Goal: Communication & Community: Participate in discussion

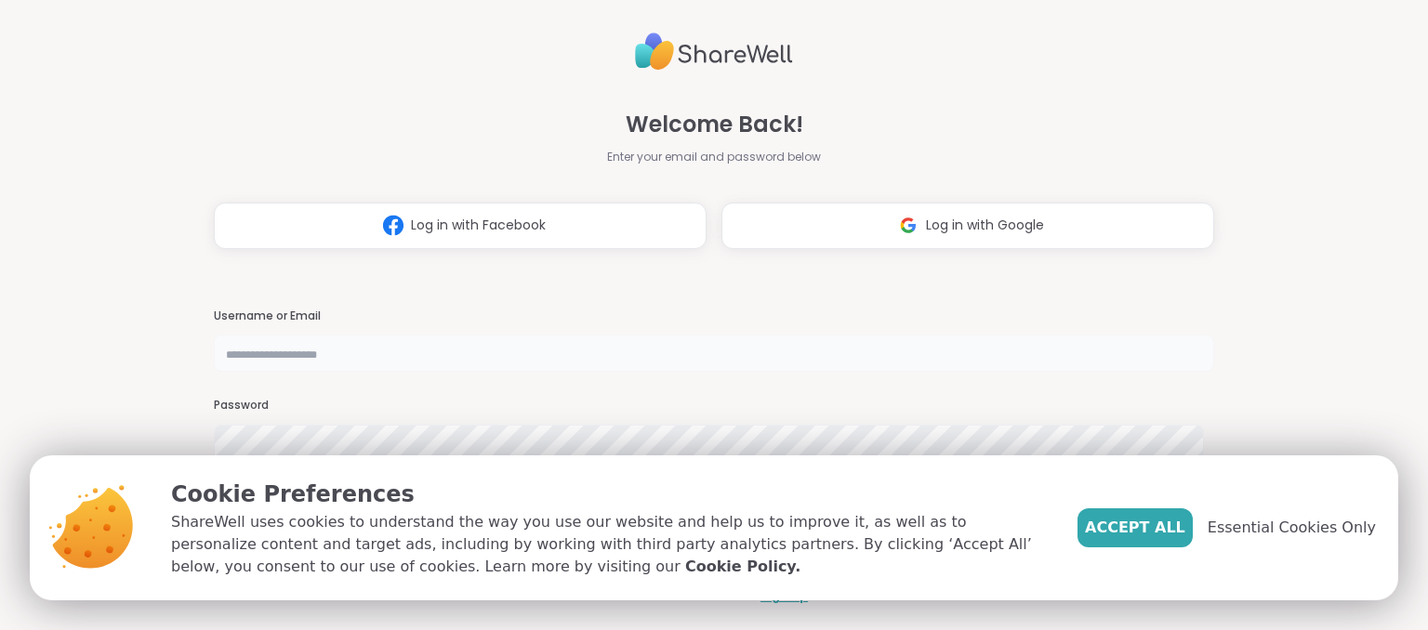
click at [333, 345] on input "text" at bounding box center [713, 353] width 999 height 37
type input "********"
click at [1272, 525] on span "Essential Cookies Only" at bounding box center [1291, 528] width 168 height 22
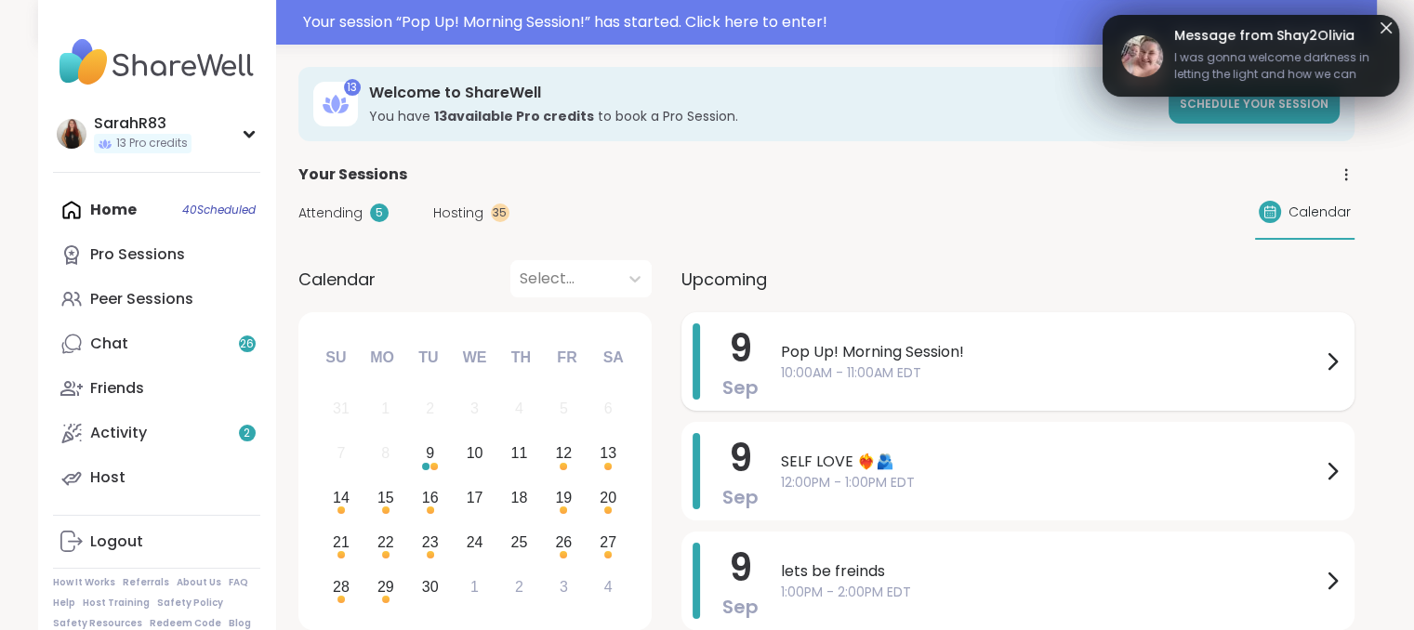
click at [934, 351] on span "Pop Up! Morning Session!" at bounding box center [1051, 352] width 540 height 22
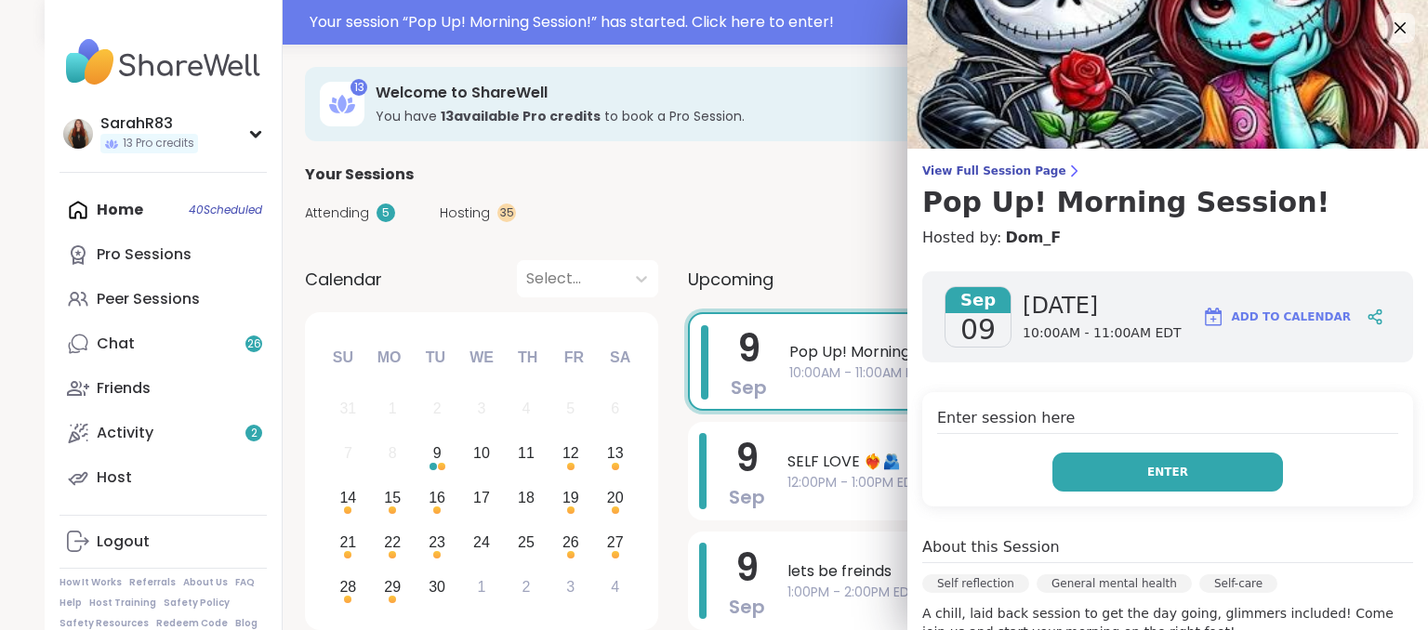
click at [1086, 472] on button "Enter" at bounding box center [1167, 472] width 230 height 39
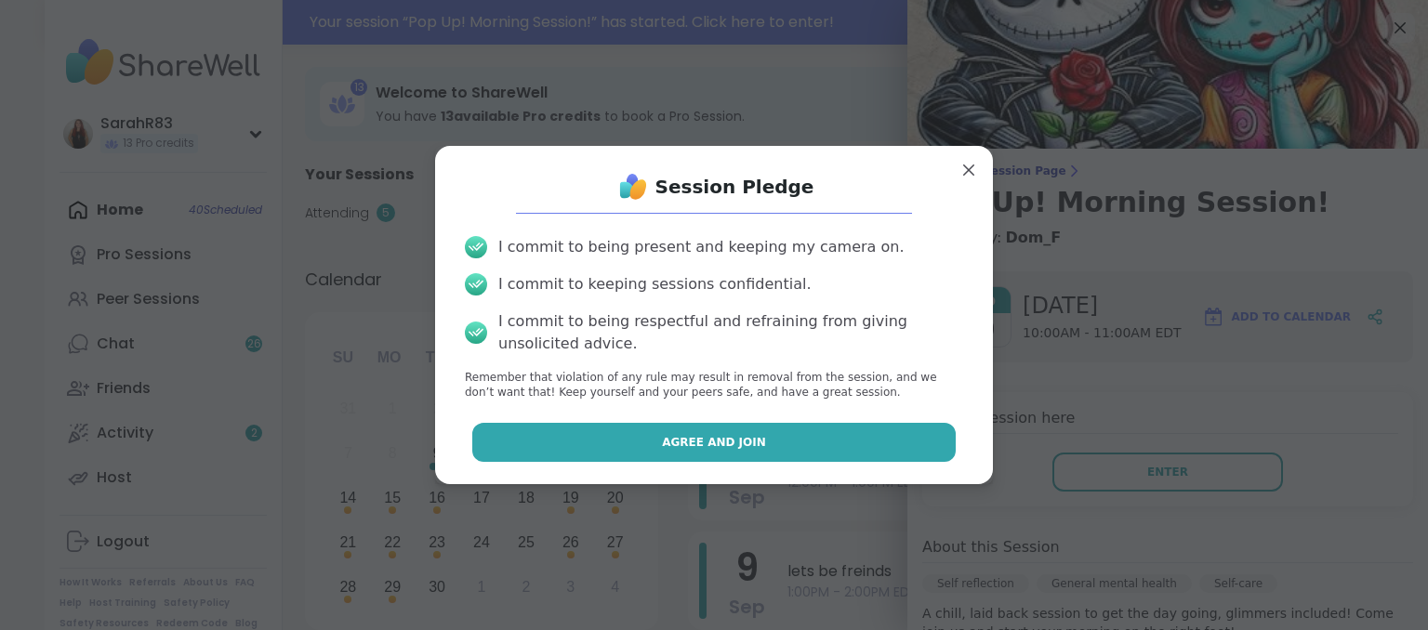
click at [877, 434] on button "Agree and Join" at bounding box center [714, 442] width 484 height 39
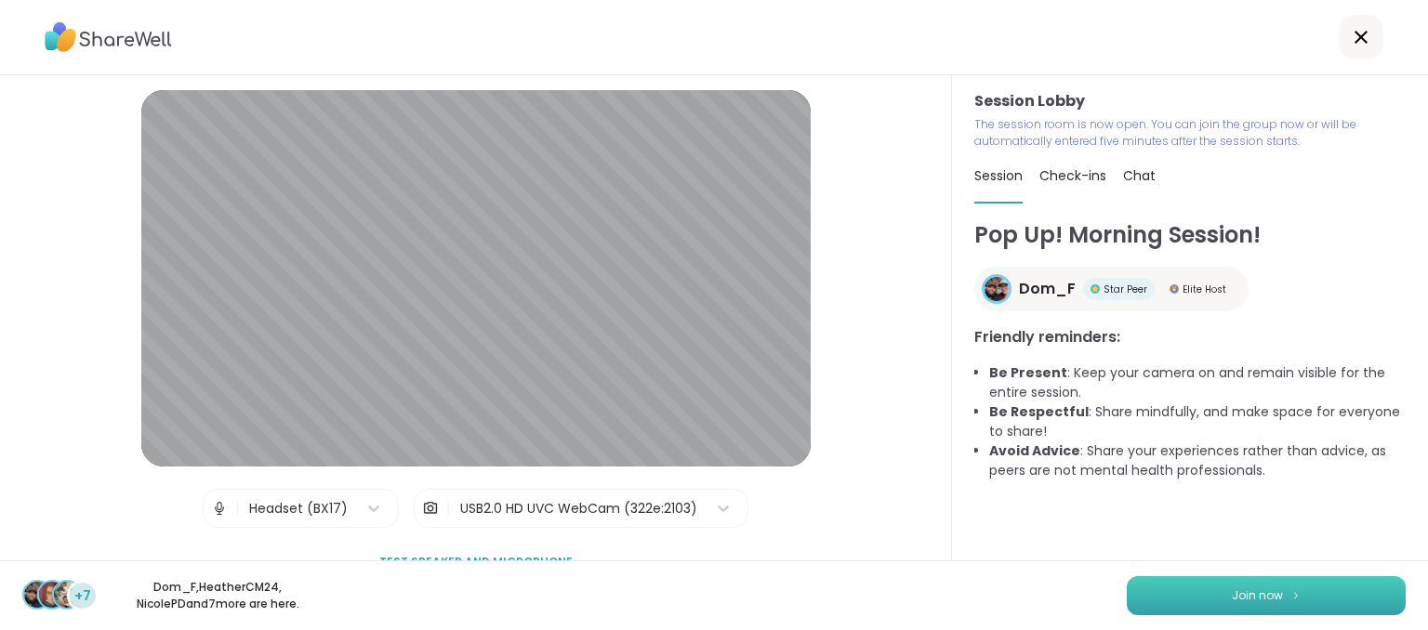
click at [1197, 592] on button "Join now" at bounding box center [1265, 595] width 279 height 39
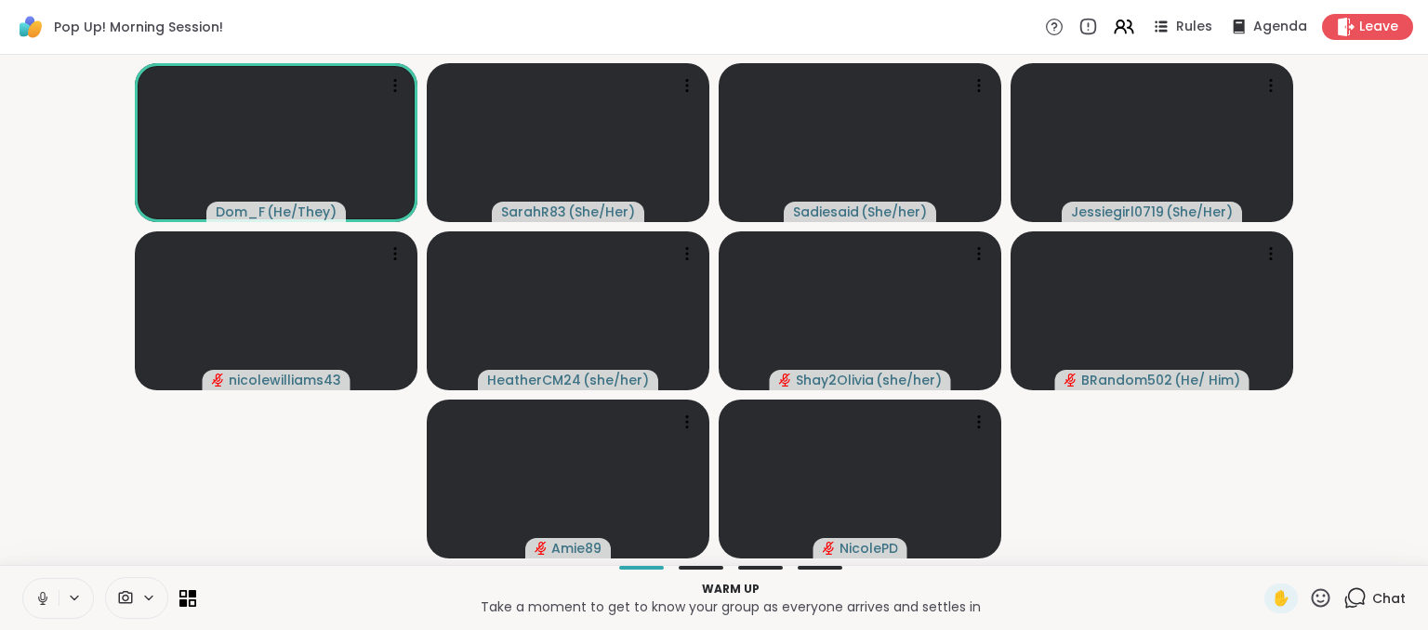
click at [45, 590] on icon at bounding box center [42, 598] width 17 height 17
click at [38, 599] on icon at bounding box center [42, 598] width 13 height 13
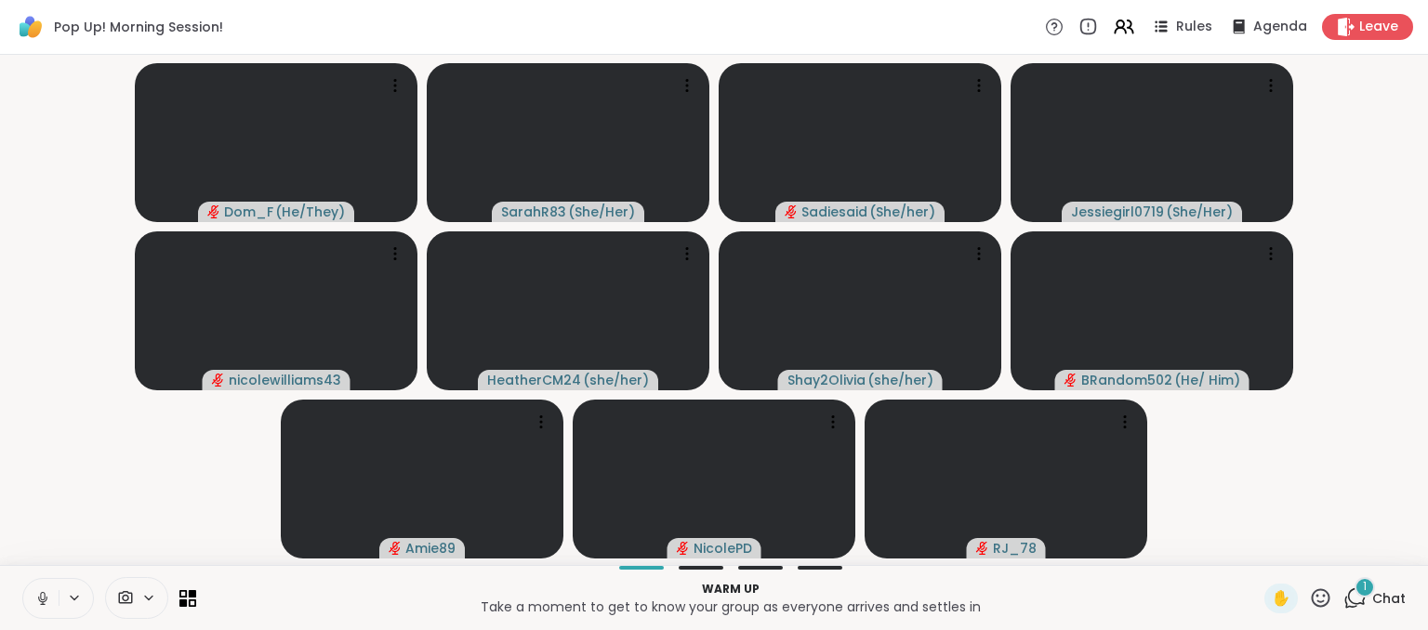
click at [178, 480] on video-player-container "Dom_F ( He/They ) SarahR83 ( She/Her ) Sadiesaid ( She/her ) Jessiegirl0719 ( S…" at bounding box center [713, 309] width 1405 height 495
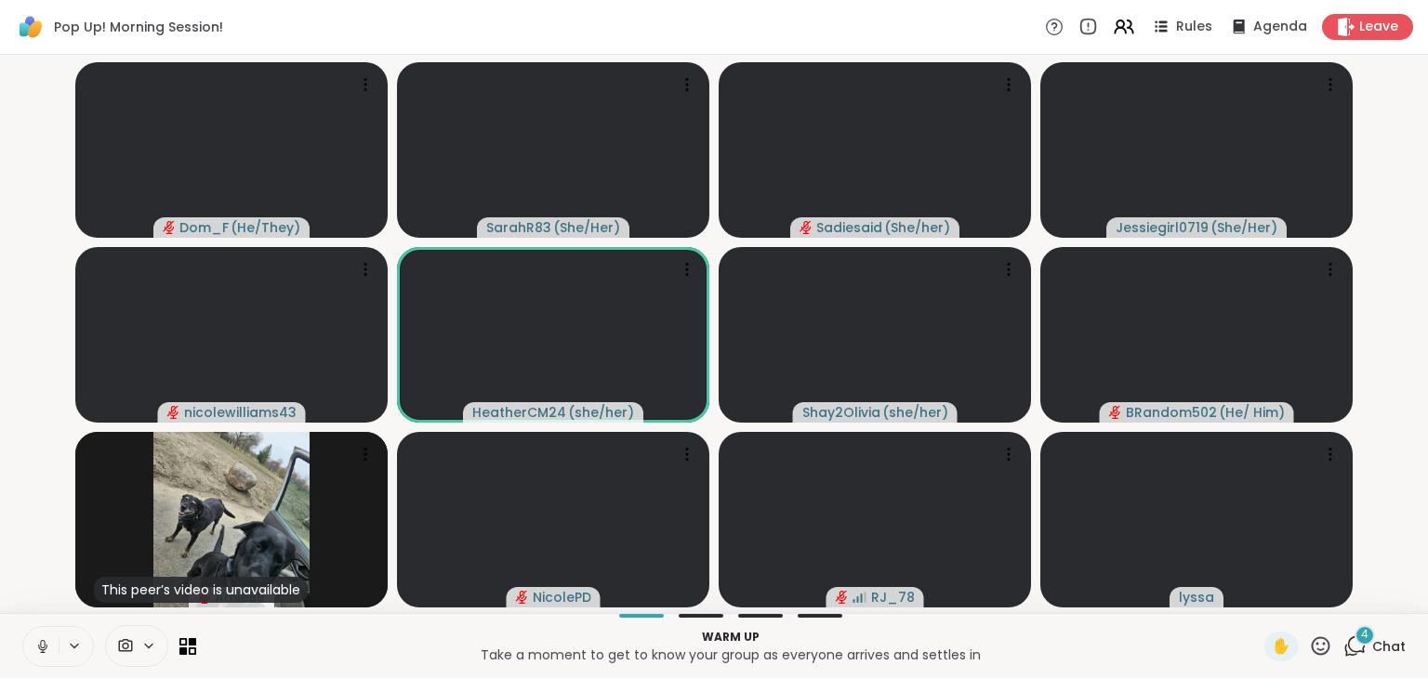
click at [1354, 629] on div "4" at bounding box center [1364, 635] width 20 height 20
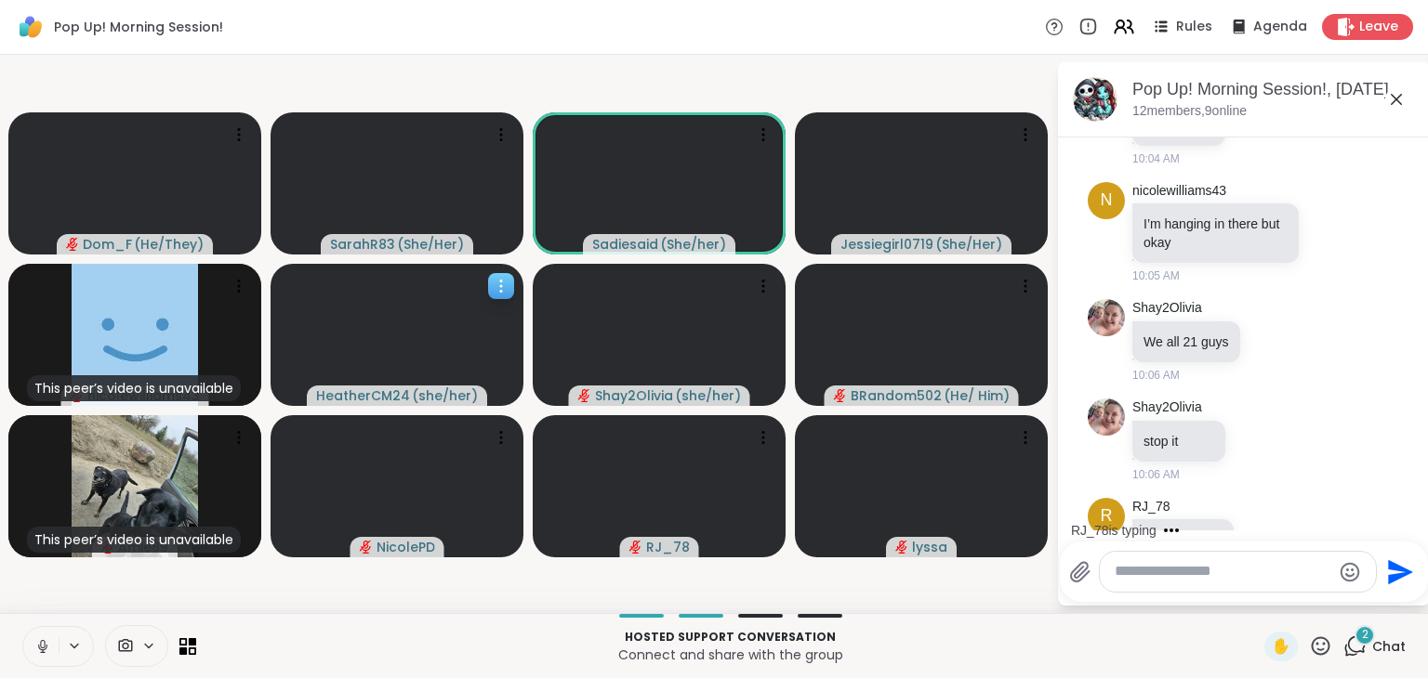
scroll to position [721, 0]
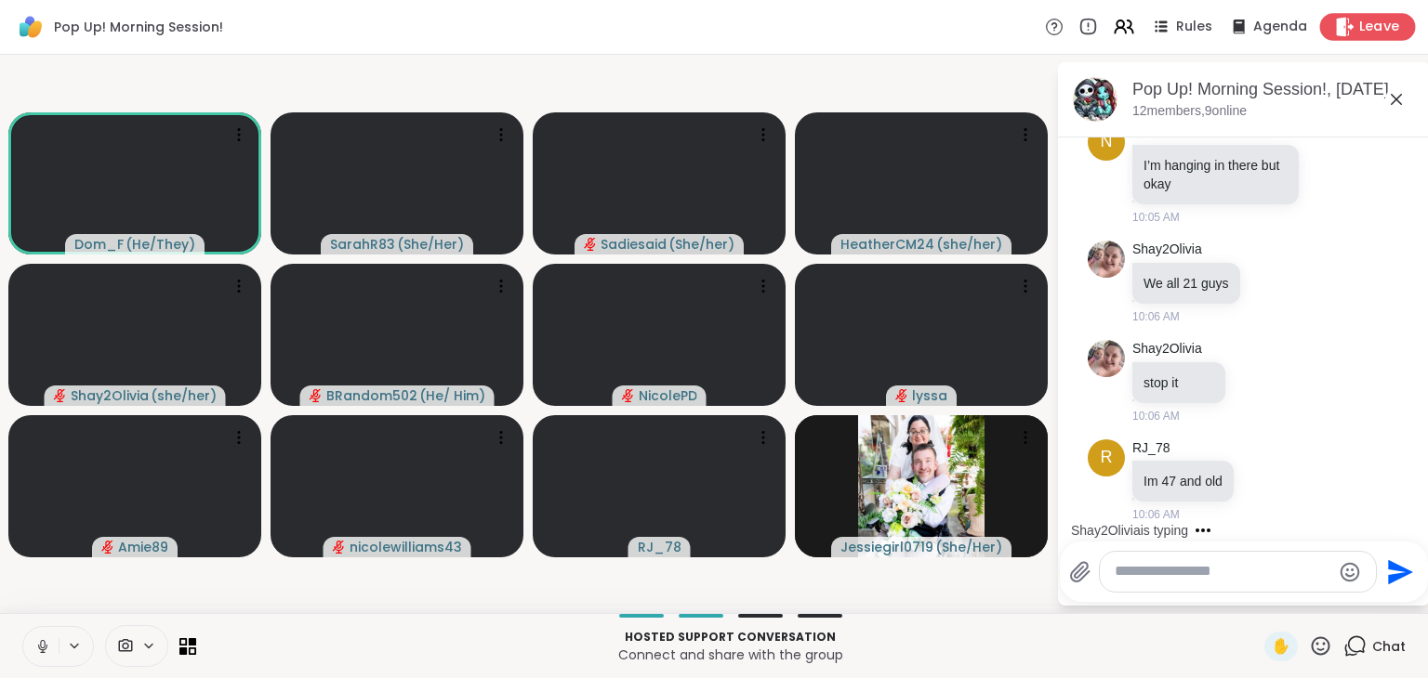
click at [1335, 24] on icon at bounding box center [1345, 27] width 20 height 20
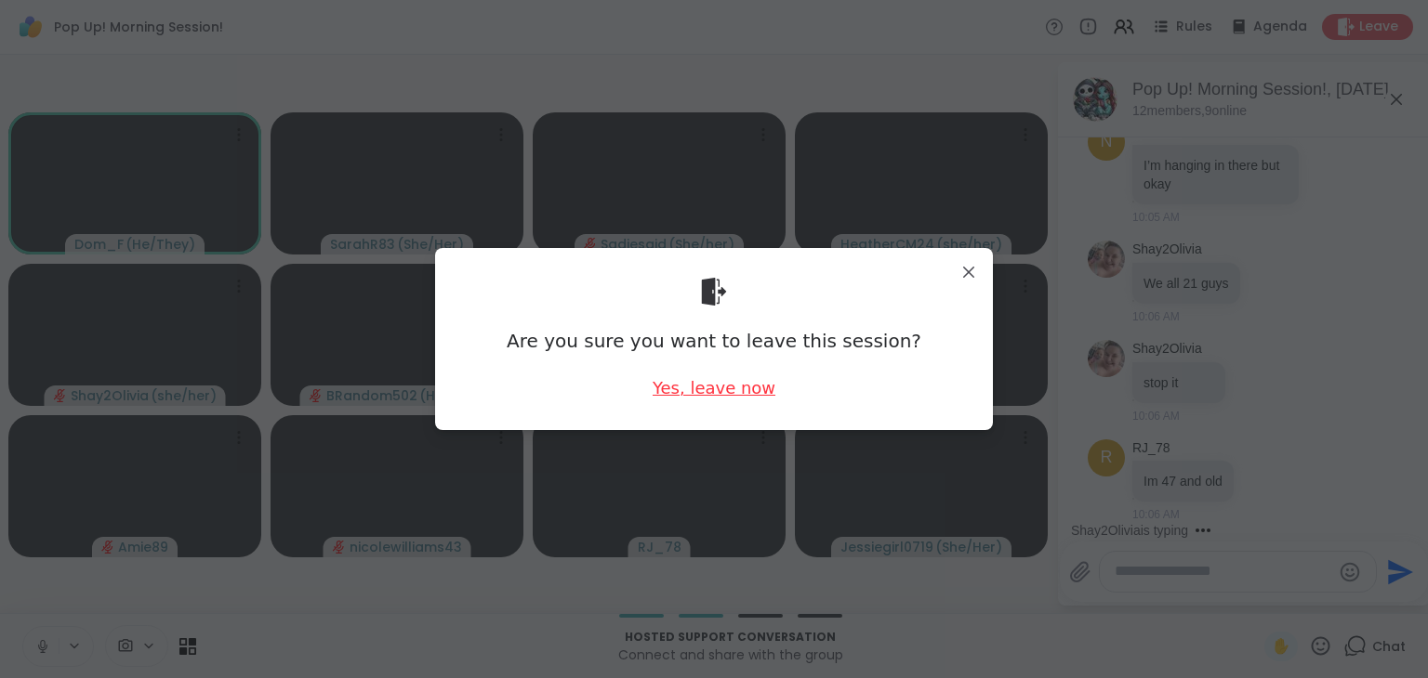
click at [732, 390] on div "Yes, leave now" at bounding box center [713, 387] width 123 height 23
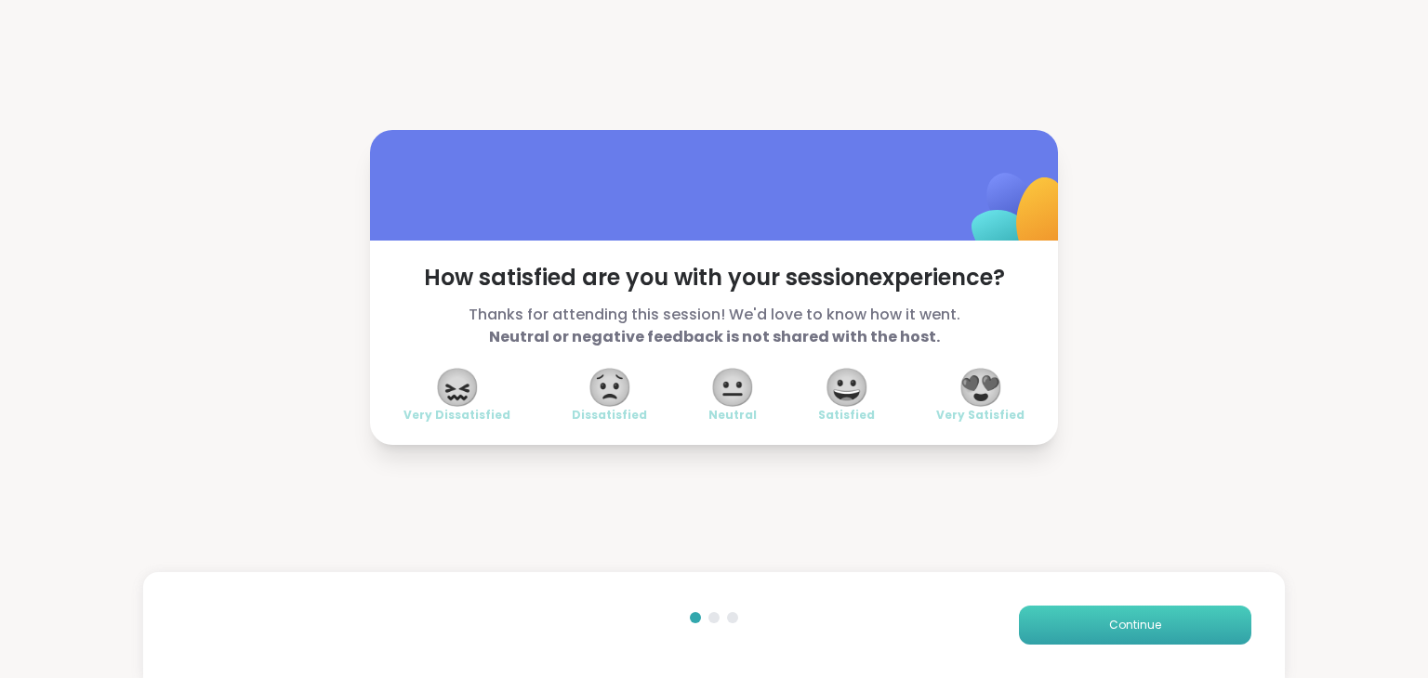
click at [1086, 629] on button "Continue" at bounding box center [1135, 625] width 232 height 39
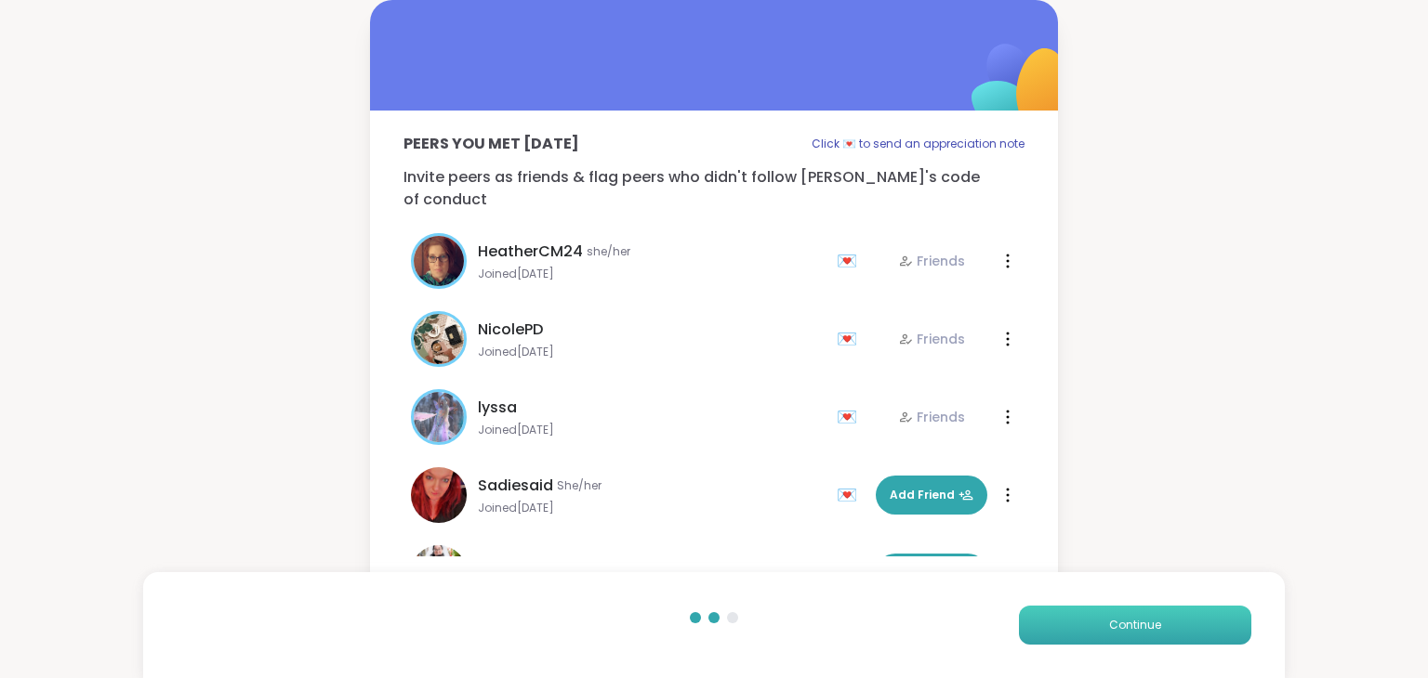
click at [1065, 629] on button "Continue" at bounding box center [1135, 625] width 232 height 39
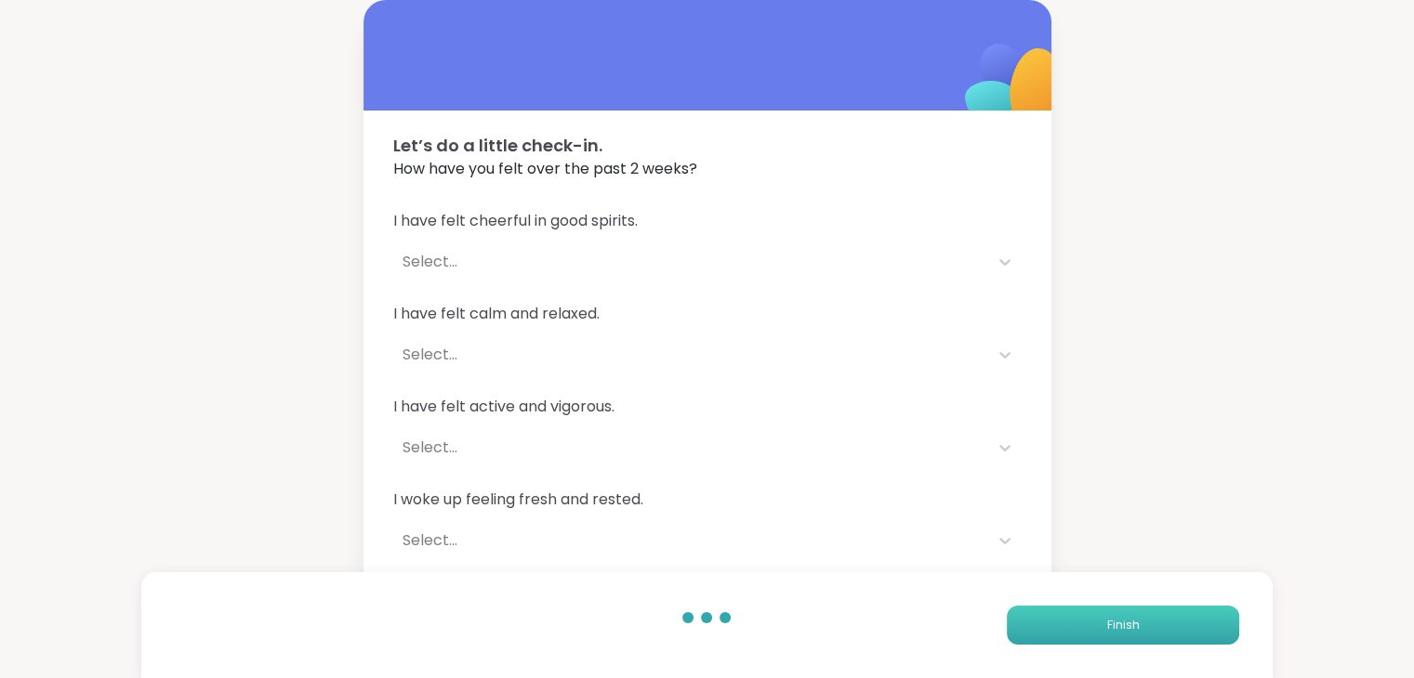
click at [1065, 629] on button "Finish" at bounding box center [1123, 625] width 232 height 39
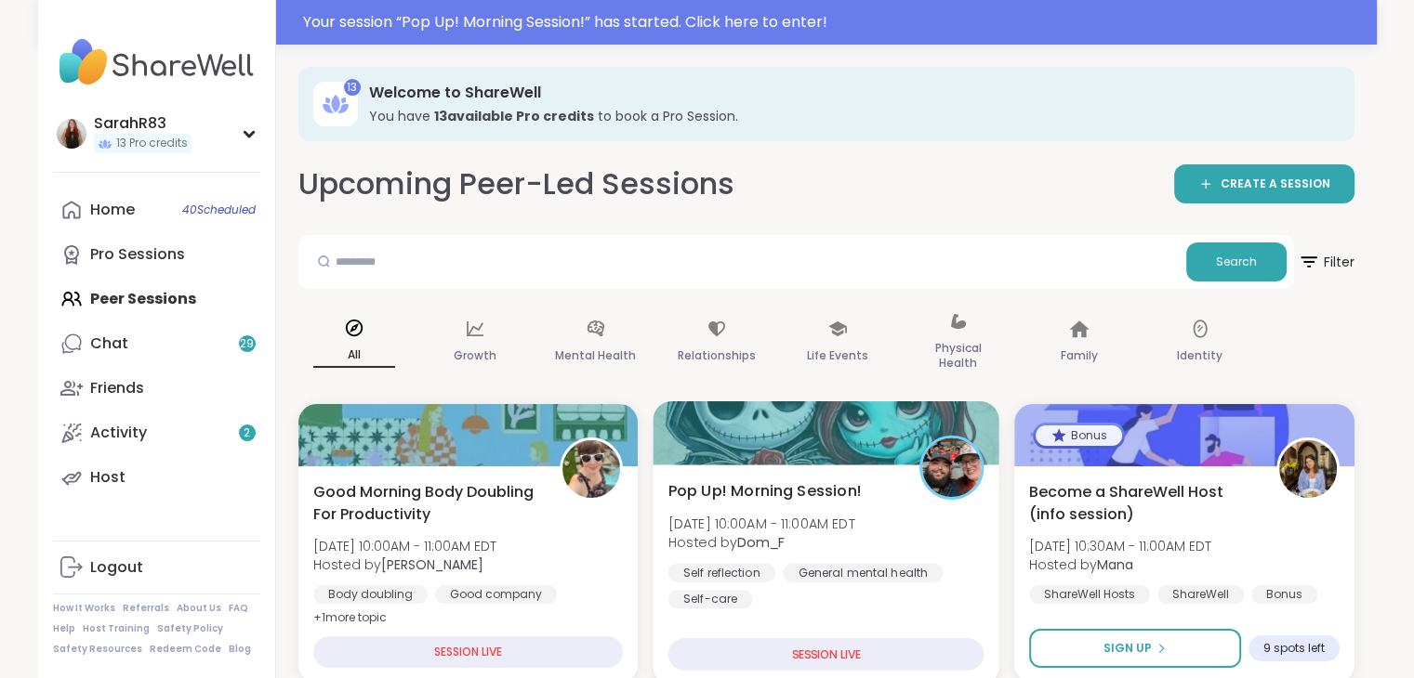
click at [779, 522] on span "[DATE] 10:00AM - 11:00AM EDT" at bounding box center [760, 523] width 187 height 19
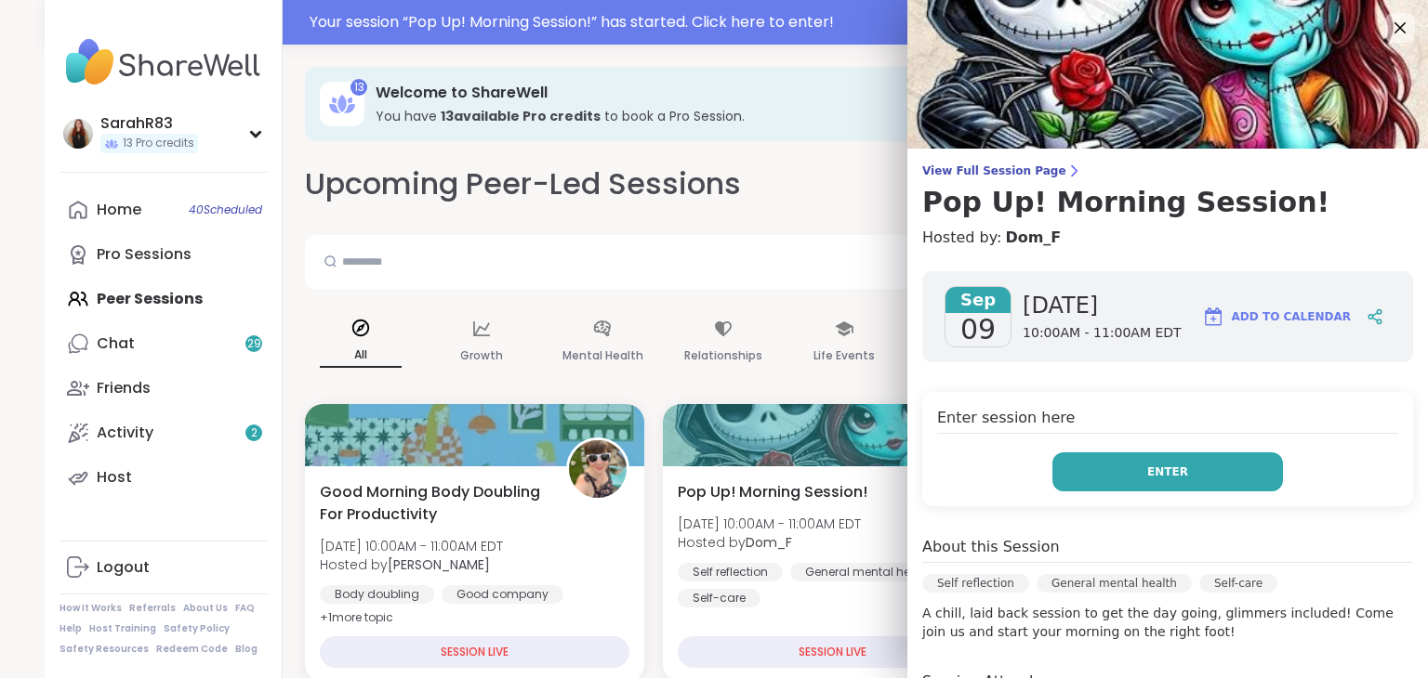
click at [1074, 485] on button "Enter" at bounding box center [1167, 472] width 230 height 39
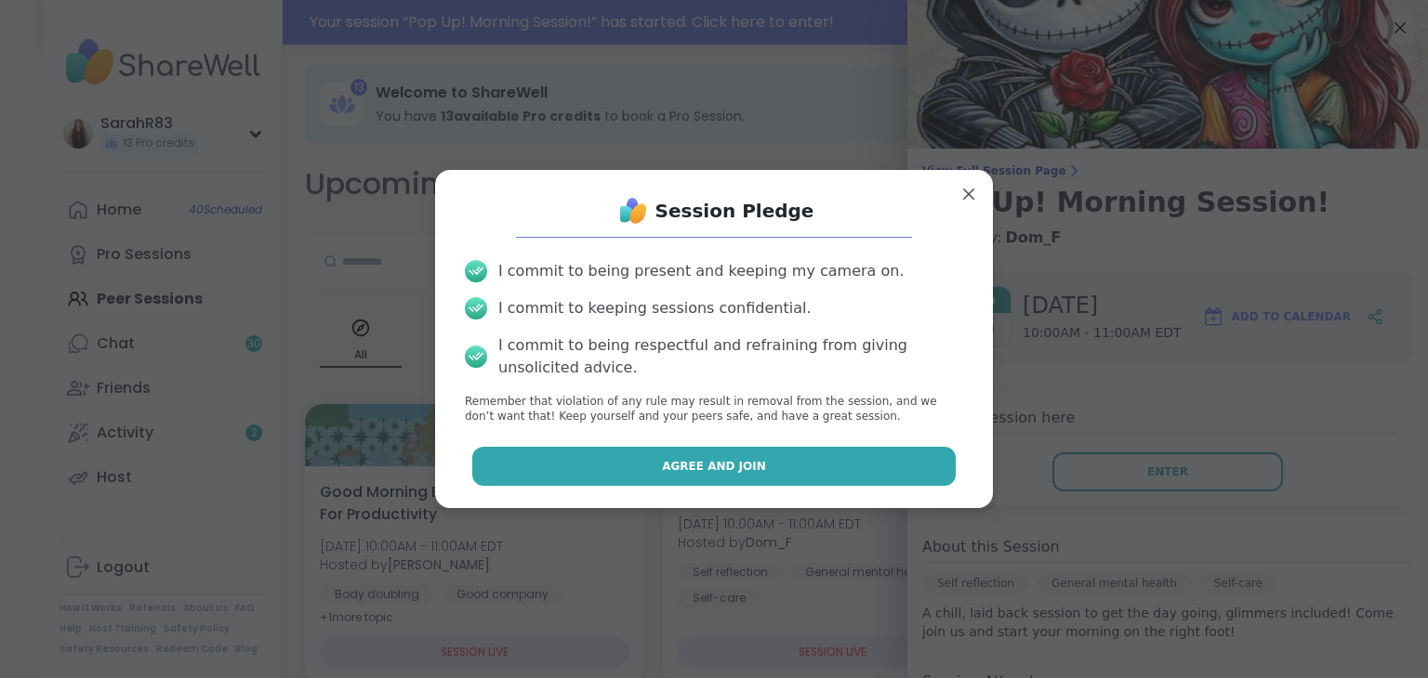
click at [885, 467] on button "Agree and Join" at bounding box center [714, 466] width 484 height 39
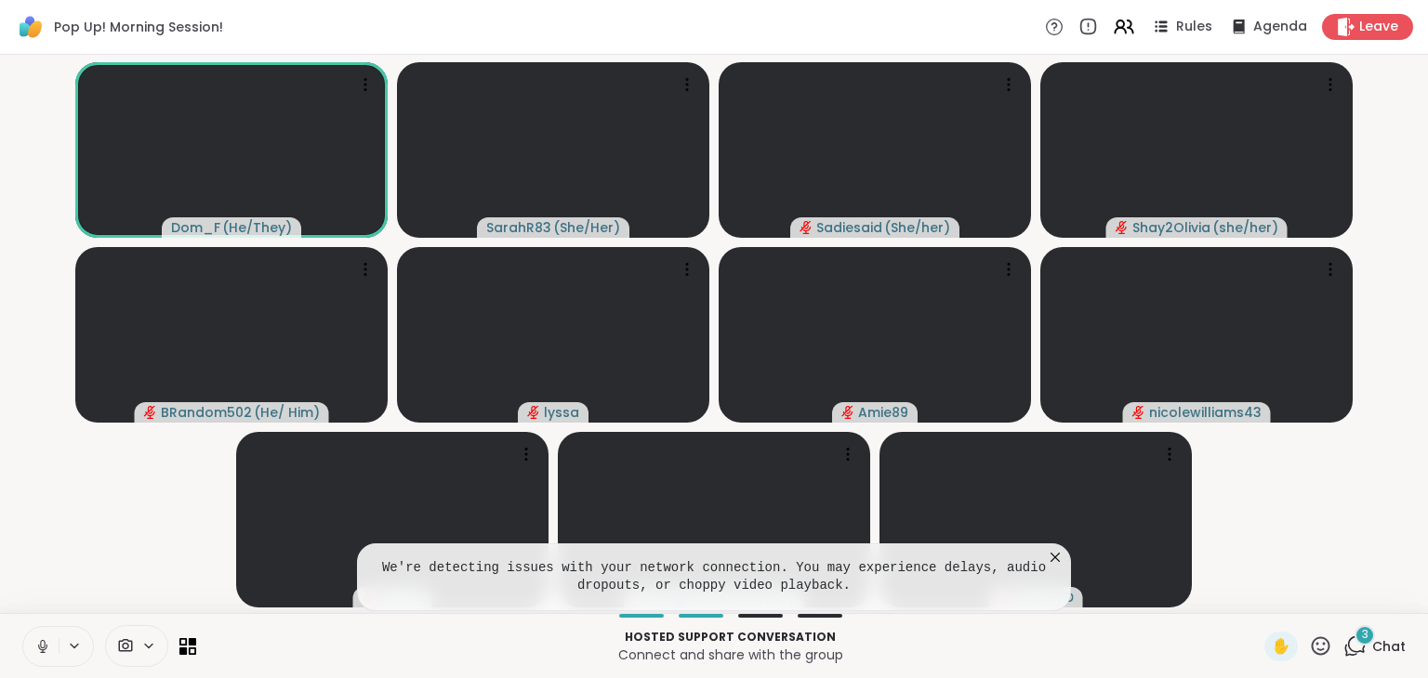
click at [1055, 558] on icon at bounding box center [1054, 557] width 9 height 9
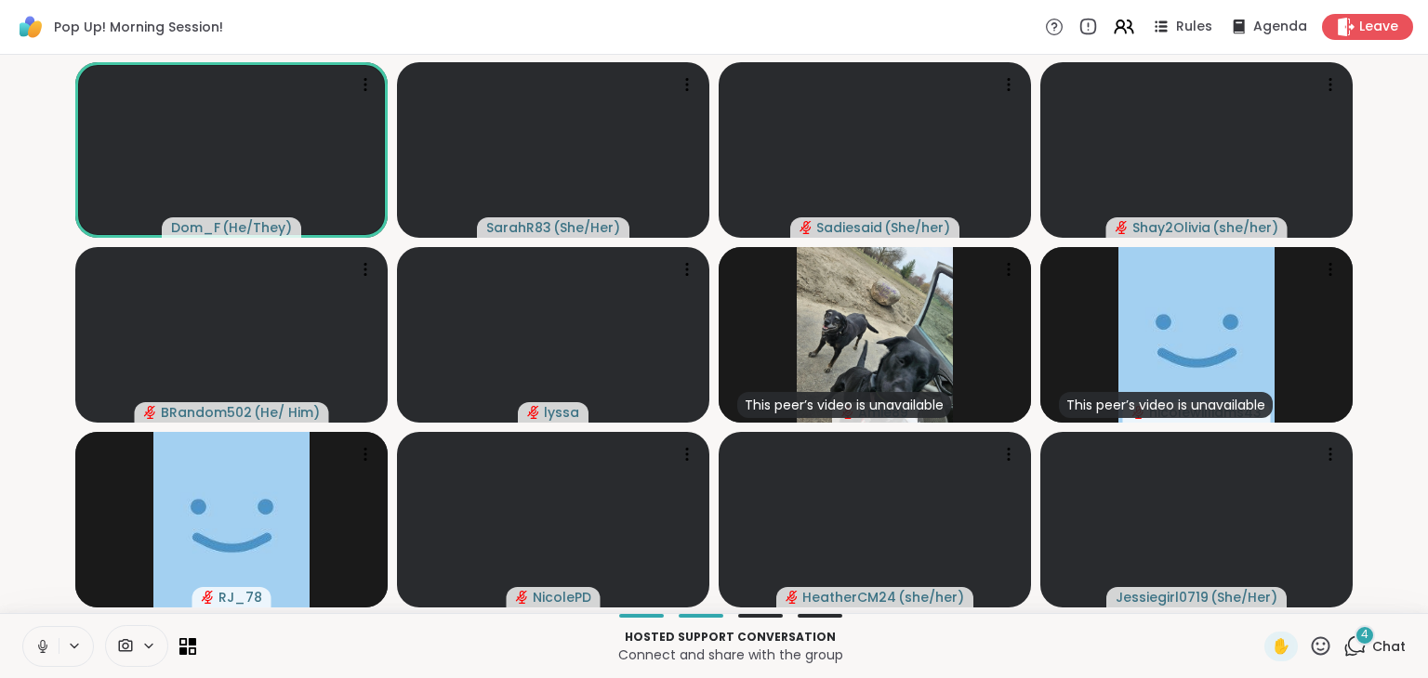
click at [1343, 629] on icon at bounding box center [1354, 646] width 23 height 23
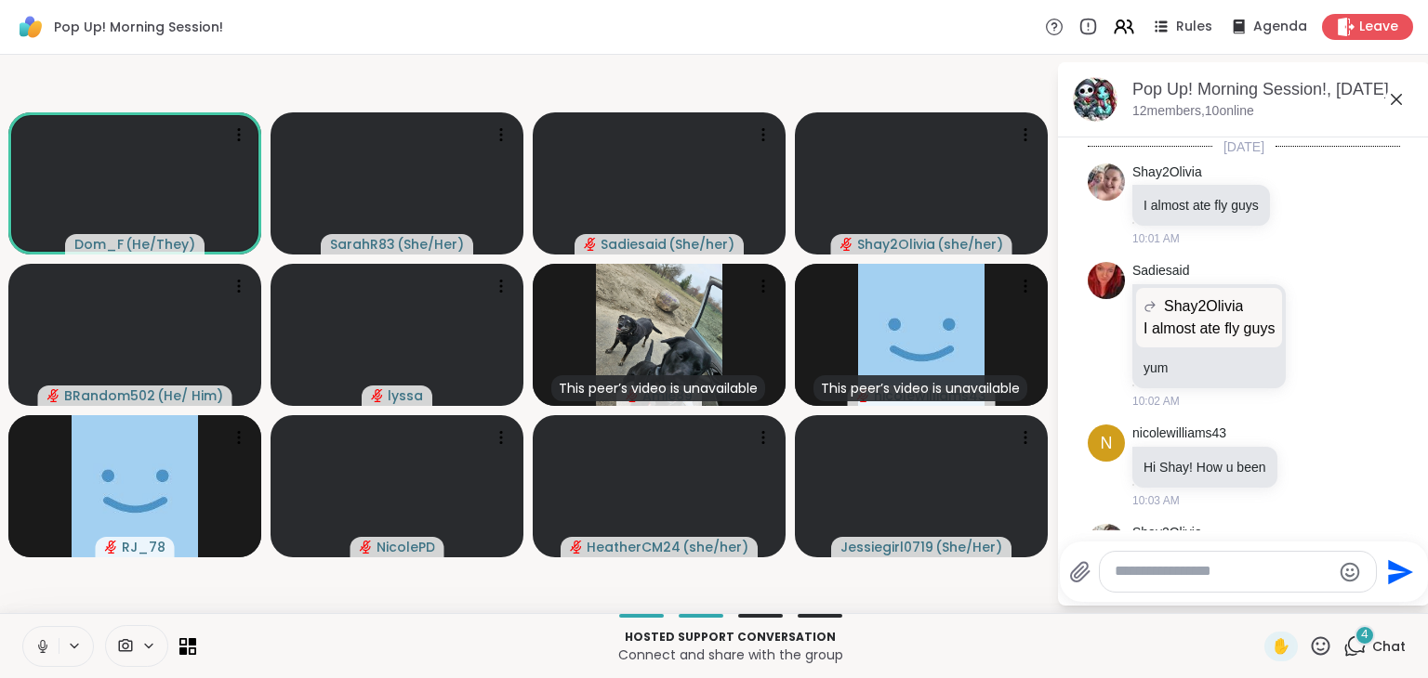
scroll to position [1262, 0]
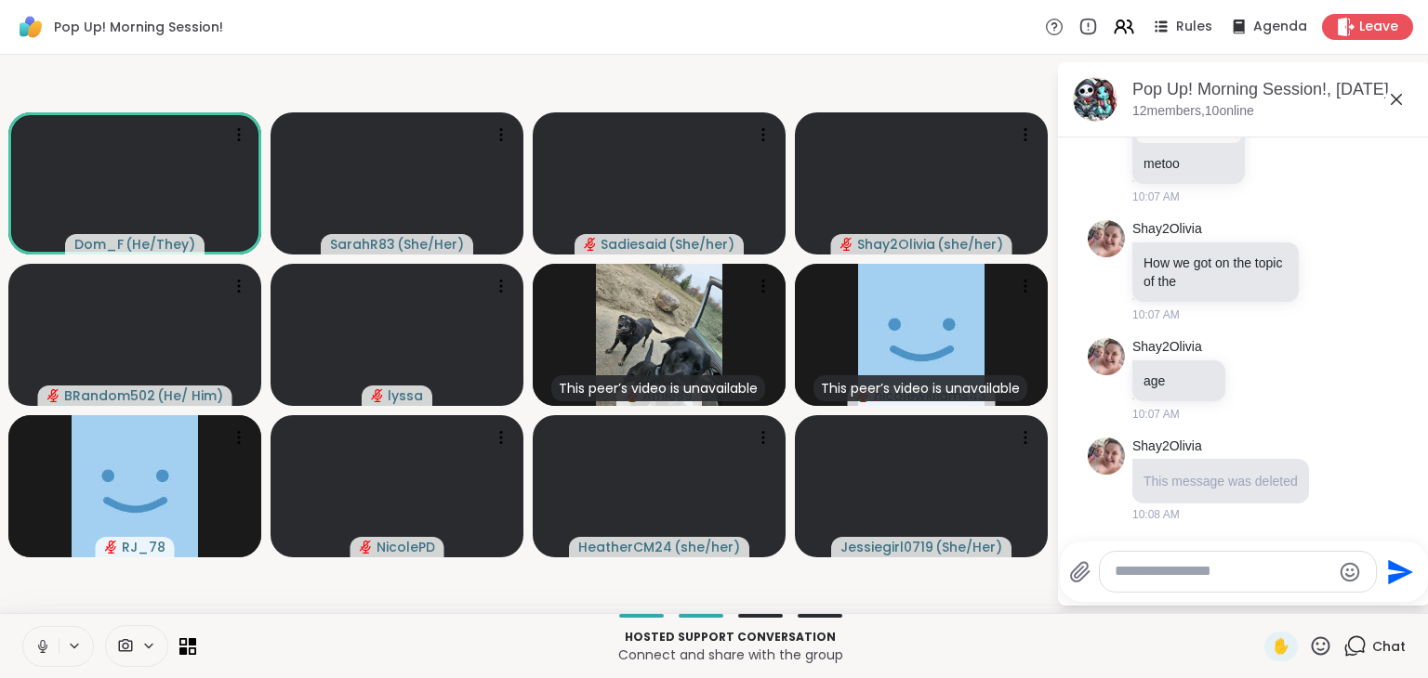
click at [1221, 572] on textarea "Type your message" at bounding box center [1222, 572] width 217 height 20
click at [1231, 489] on span "This message was deleted" at bounding box center [1220, 481] width 154 height 15
click at [1235, 495] on div "This message was deleted" at bounding box center [1220, 481] width 177 height 45
click at [1178, 388] on p "age" at bounding box center [1178, 381] width 71 height 19
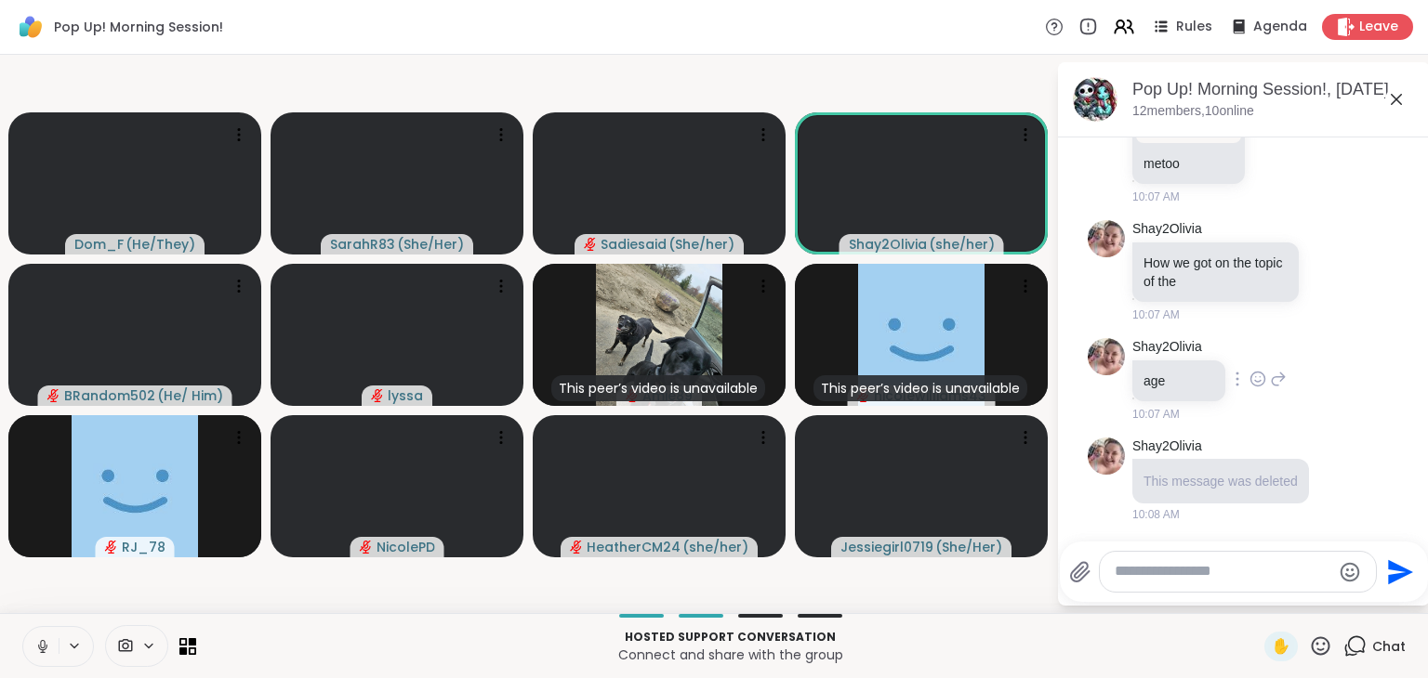
click at [1235, 383] on icon at bounding box center [1237, 379] width 4 height 15
click at [1236, 387] on icon at bounding box center [1237, 380] width 2 height 13
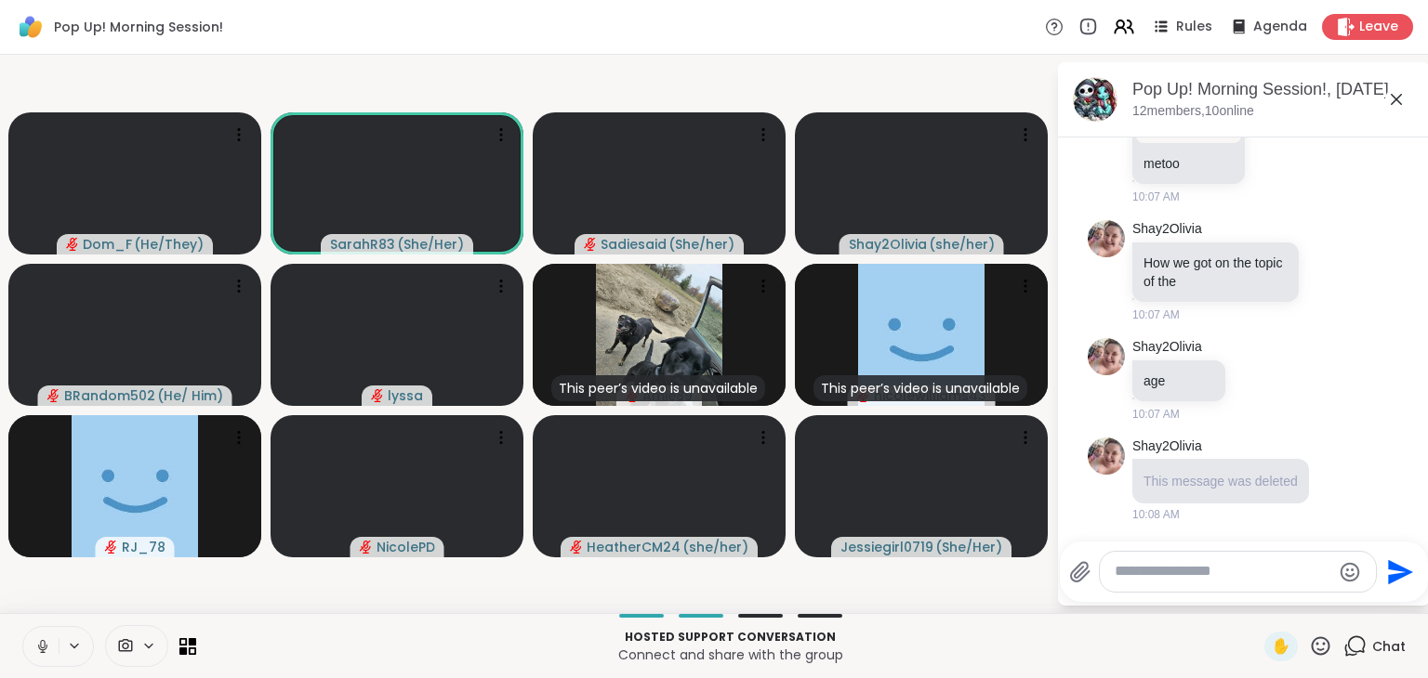
click at [1164, 580] on textarea "Type your message" at bounding box center [1222, 572] width 217 height 20
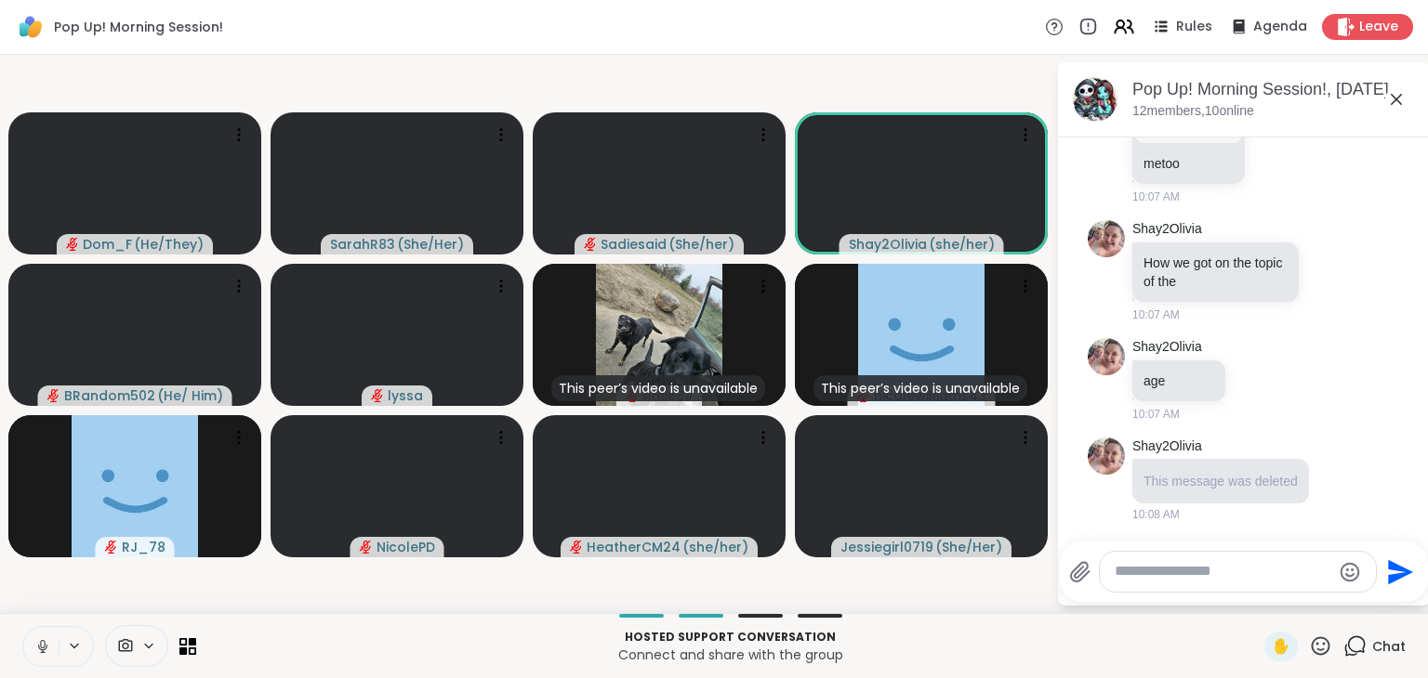
click at [49, 629] on icon at bounding box center [42, 647] width 17 height 17
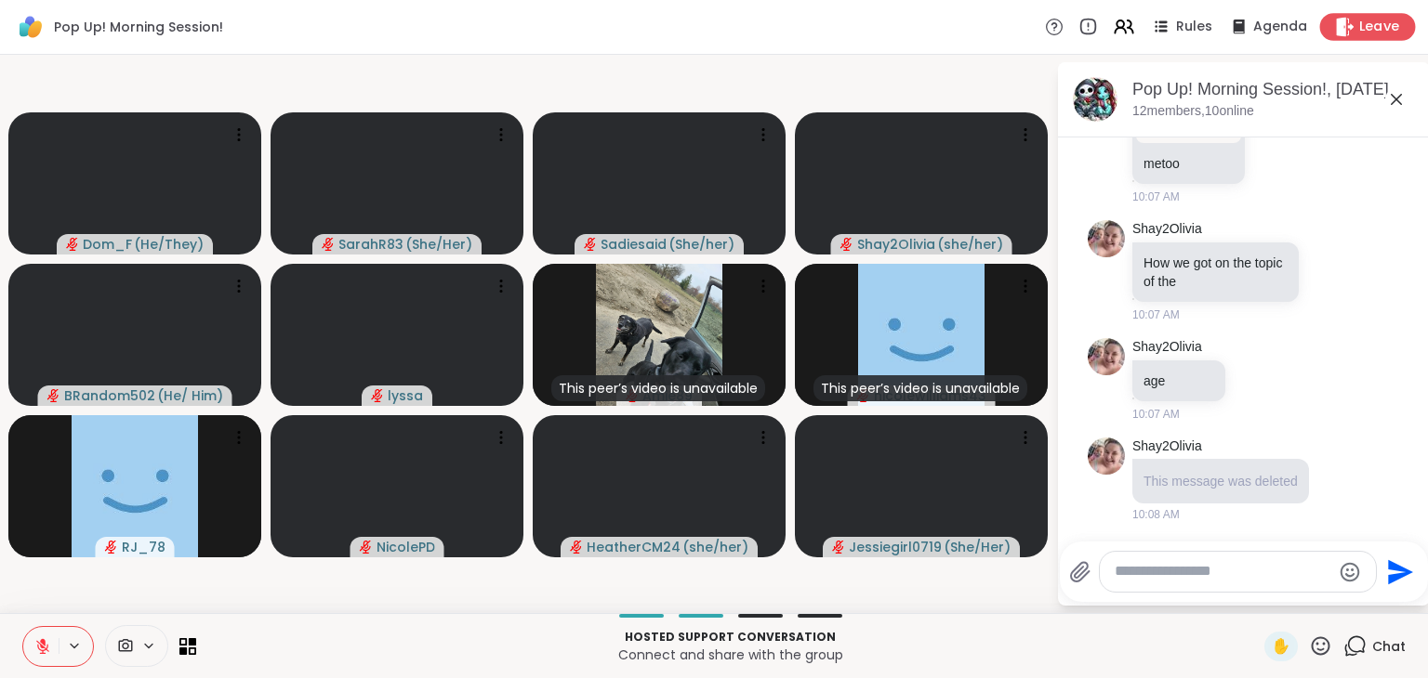
click at [1339, 23] on icon at bounding box center [1345, 27] width 20 height 20
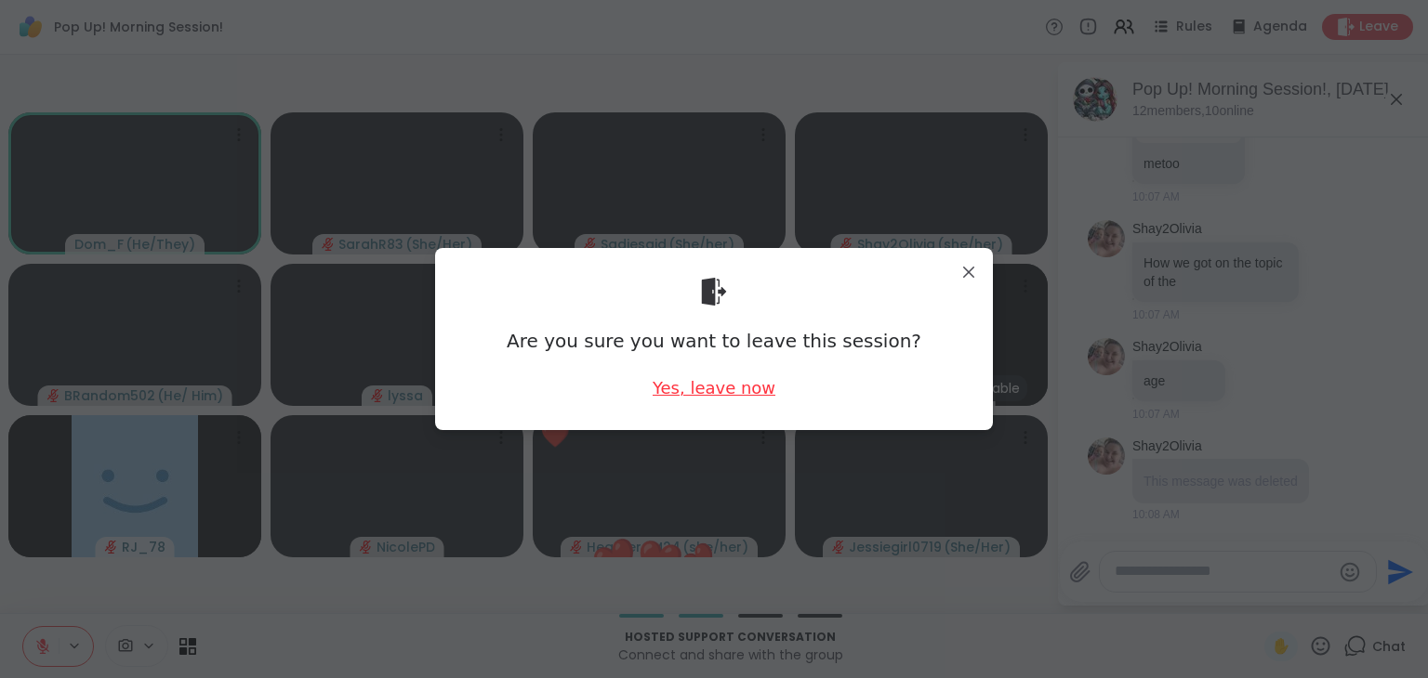
click at [749, 384] on div "Yes, leave now" at bounding box center [713, 387] width 123 height 23
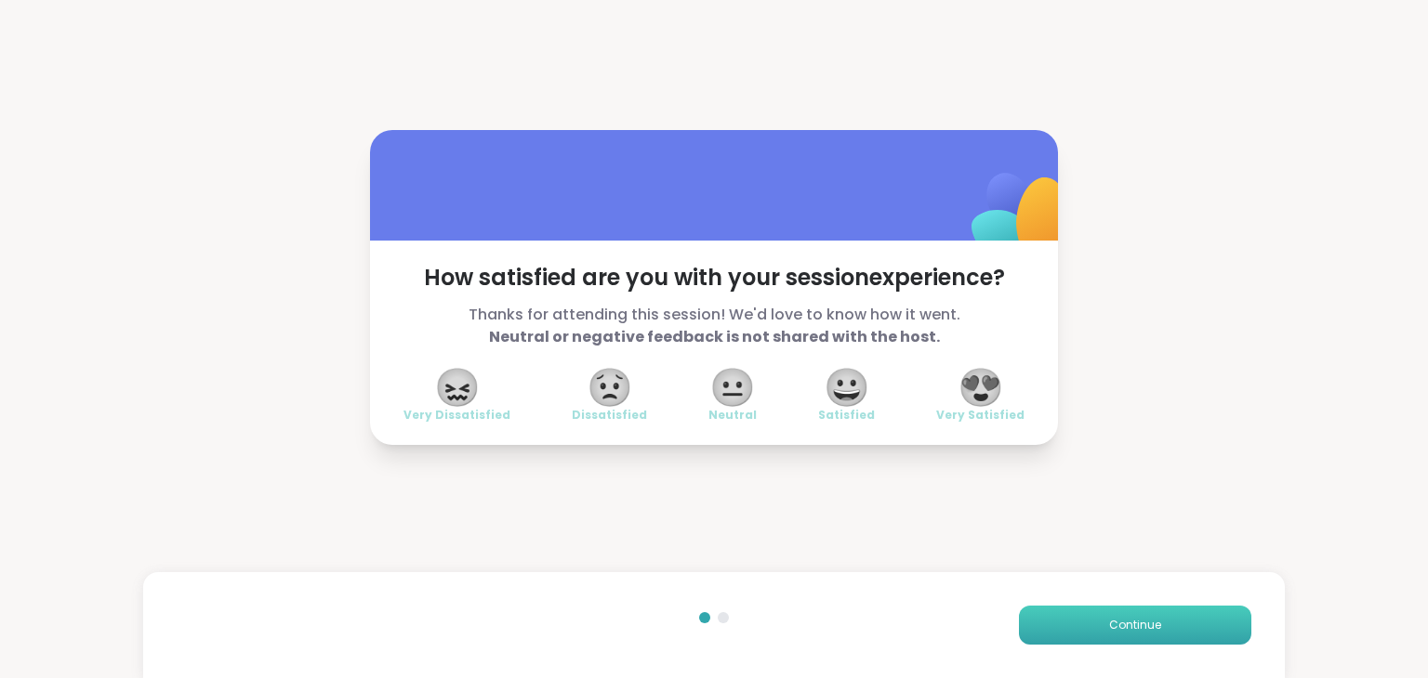
click at [1109, 625] on span "Continue" at bounding box center [1135, 625] width 52 height 17
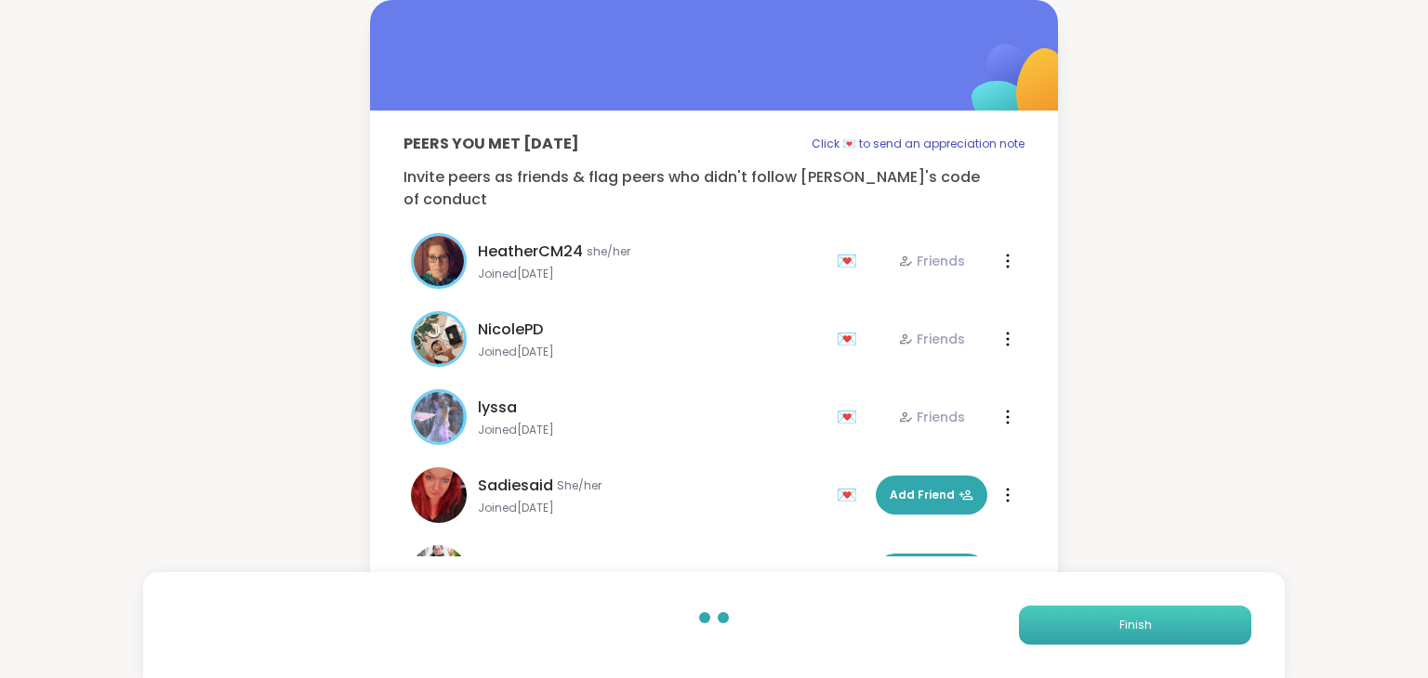
click at [1099, 625] on button "Finish" at bounding box center [1135, 625] width 232 height 39
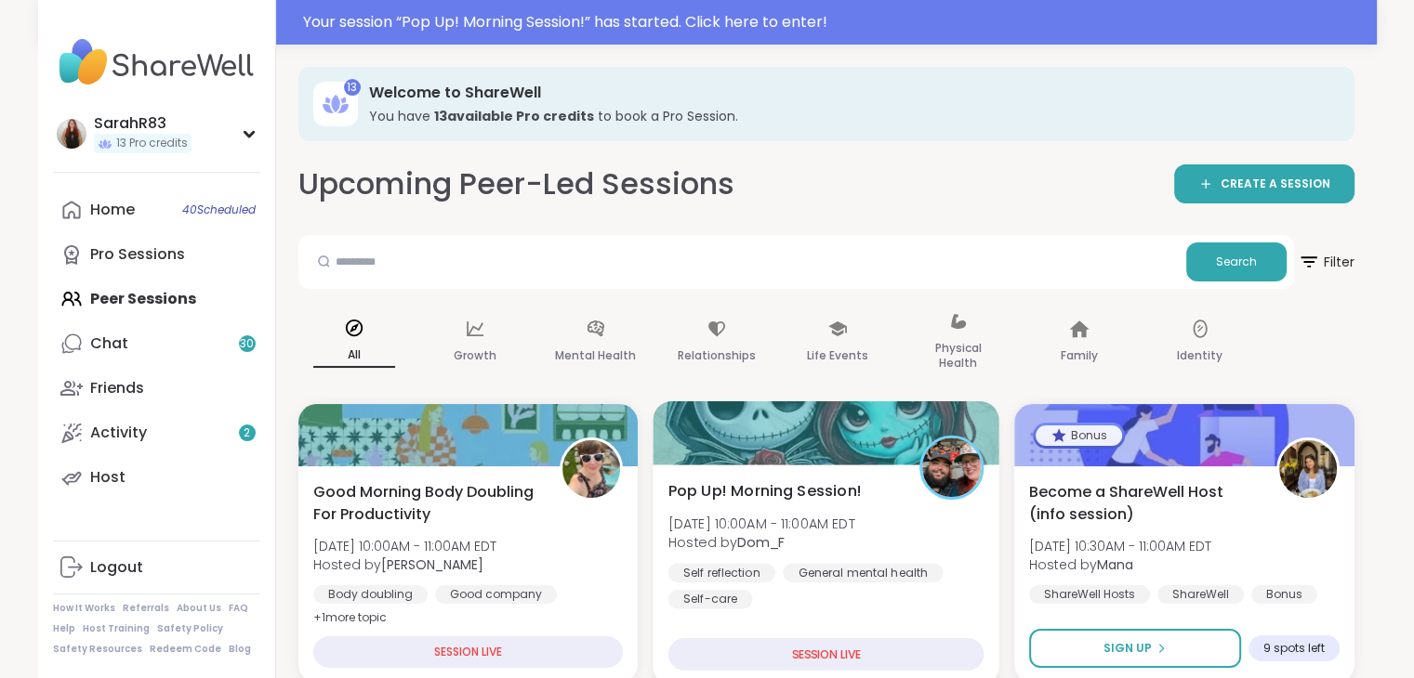
click at [888, 455] on div at bounding box center [825, 433] width 347 height 63
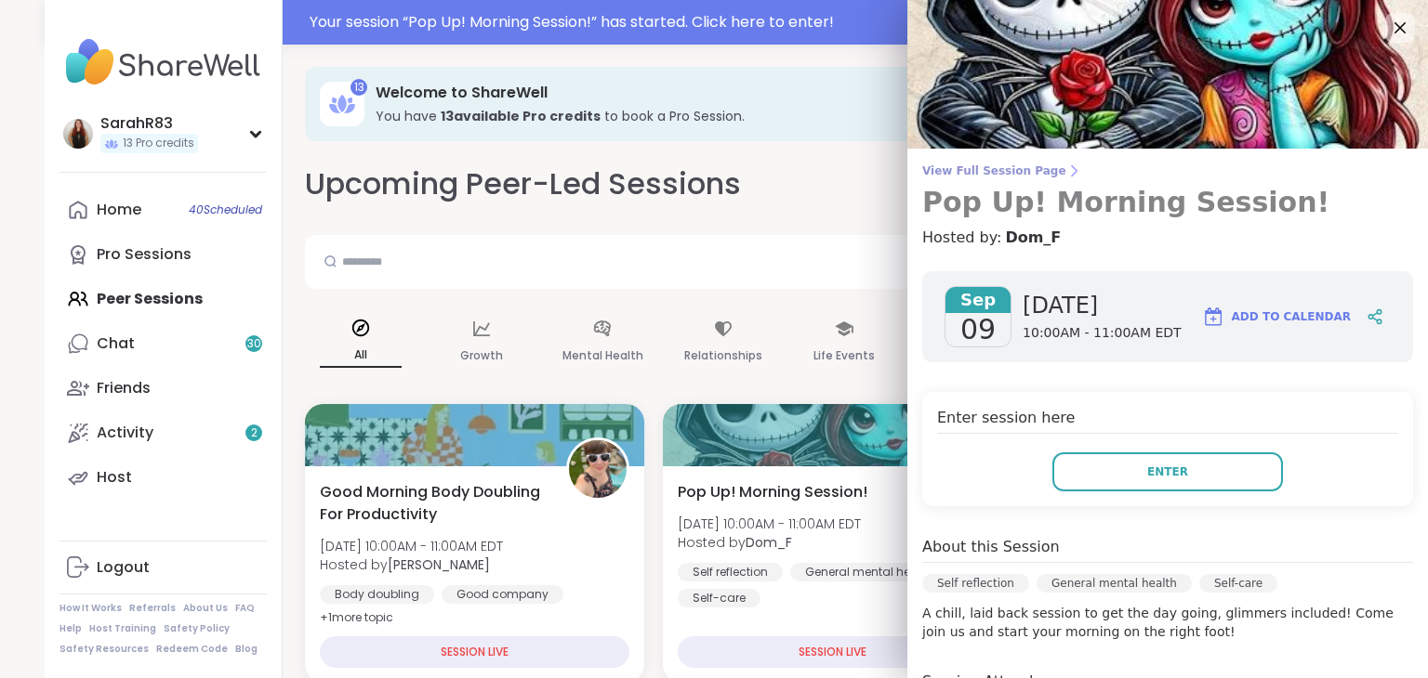
click at [955, 182] on link "View Full Session Page Pop Up! Morning Session!" at bounding box center [1167, 192] width 491 height 56
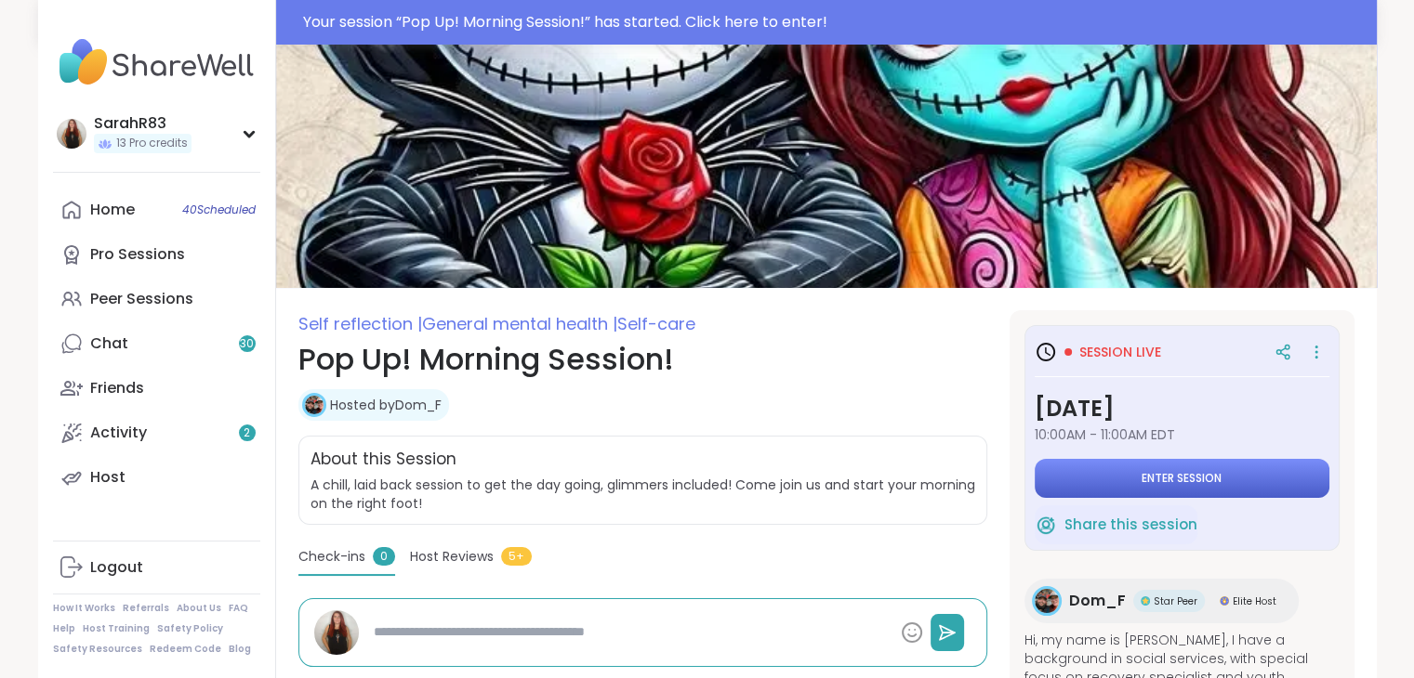
click at [1130, 484] on button "Enter session" at bounding box center [1181, 478] width 295 height 39
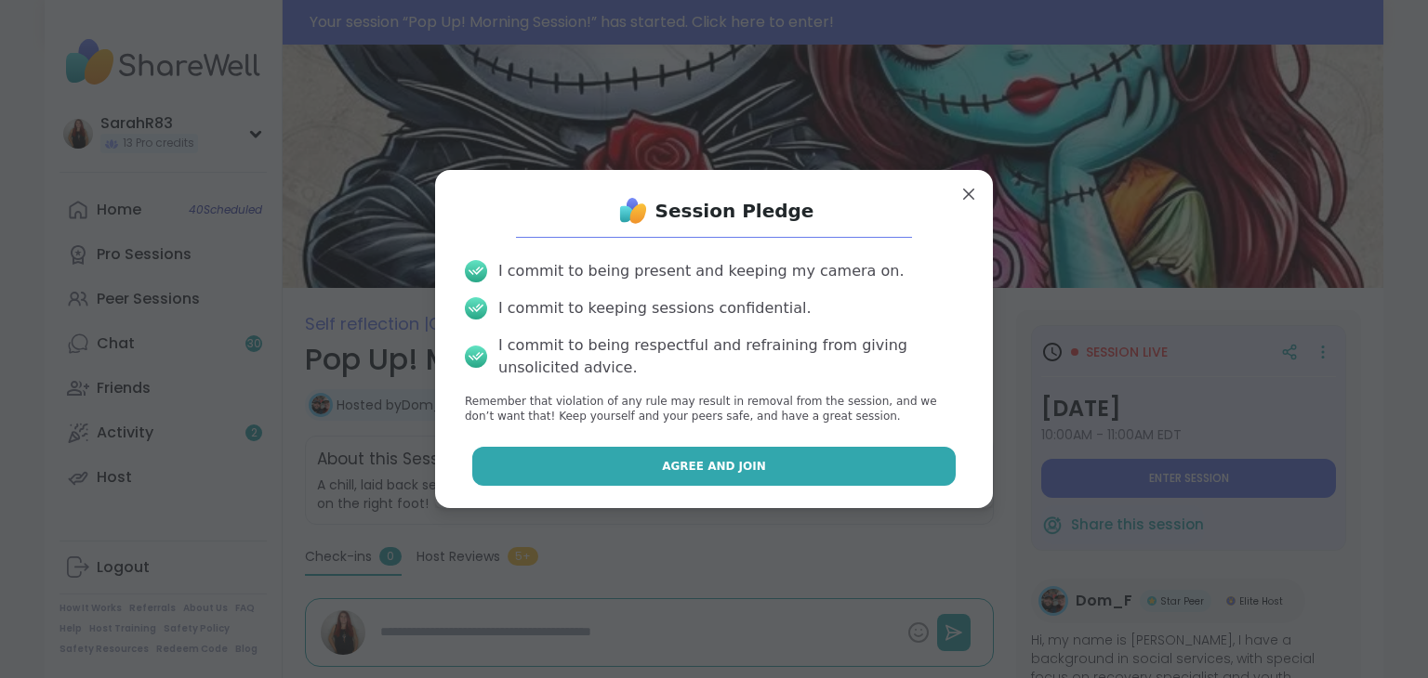
click at [889, 467] on button "Agree and Join" at bounding box center [714, 466] width 484 height 39
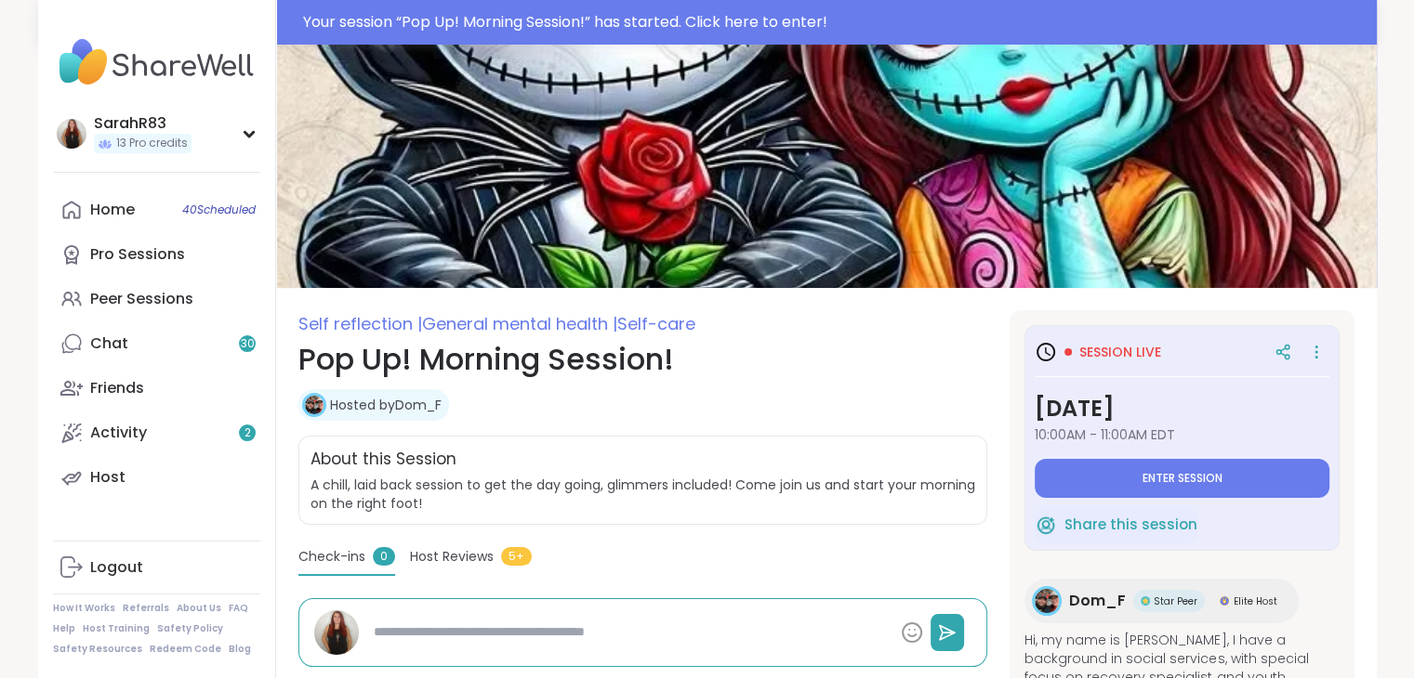
type textarea "*"
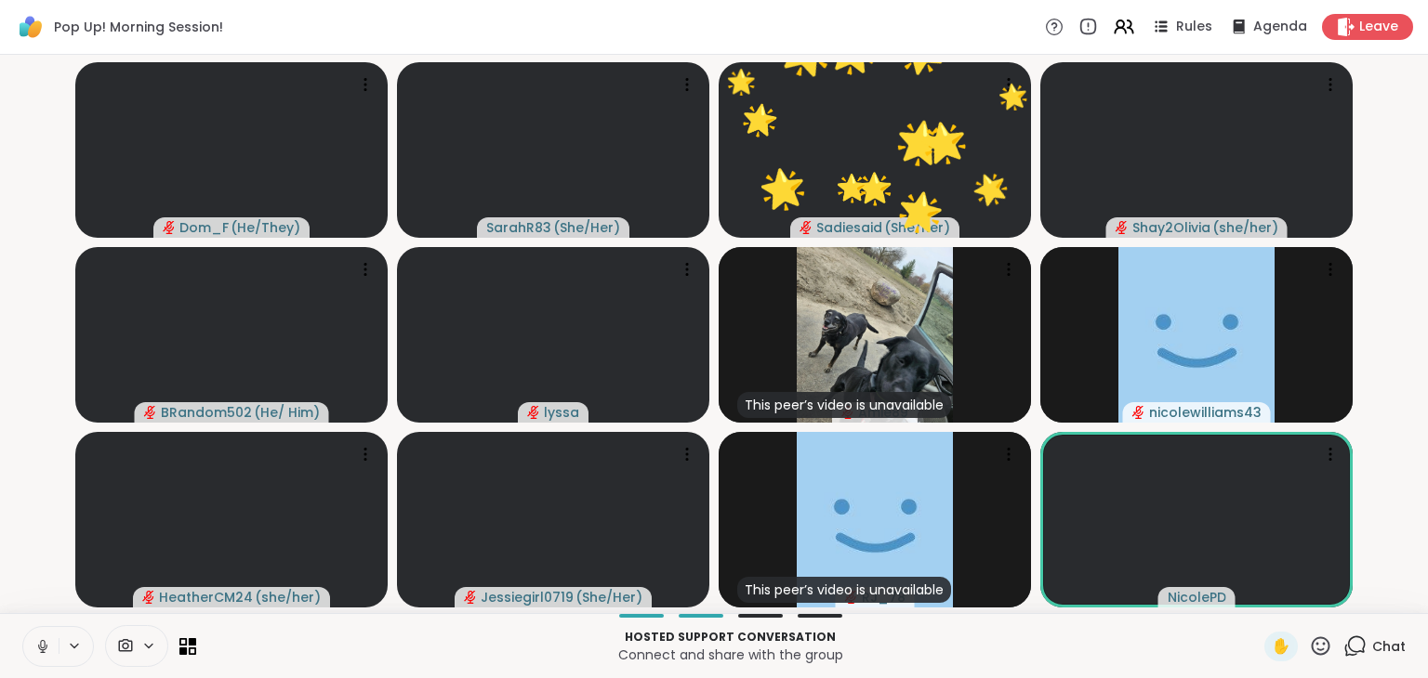
click at [1346, 629] on icon at bounding box center [1354, 646] width 23 height 23
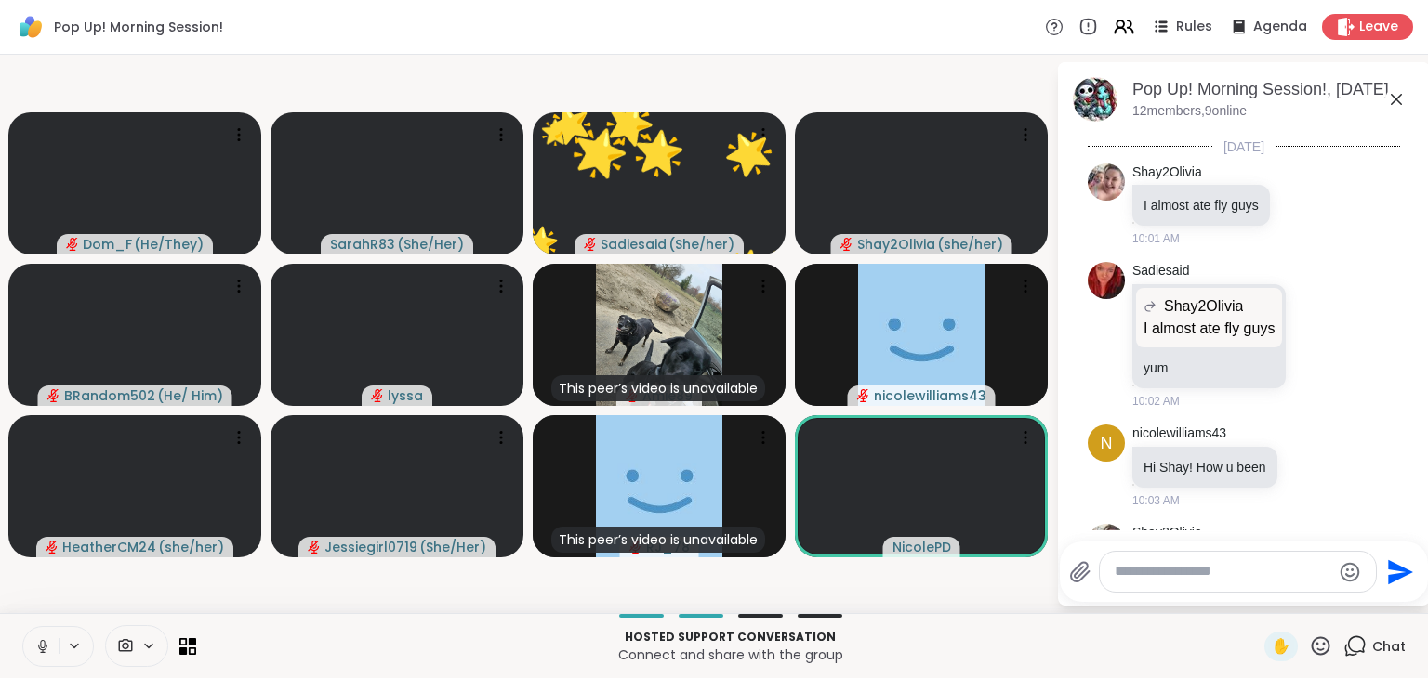
scroll to position [1200, 0]
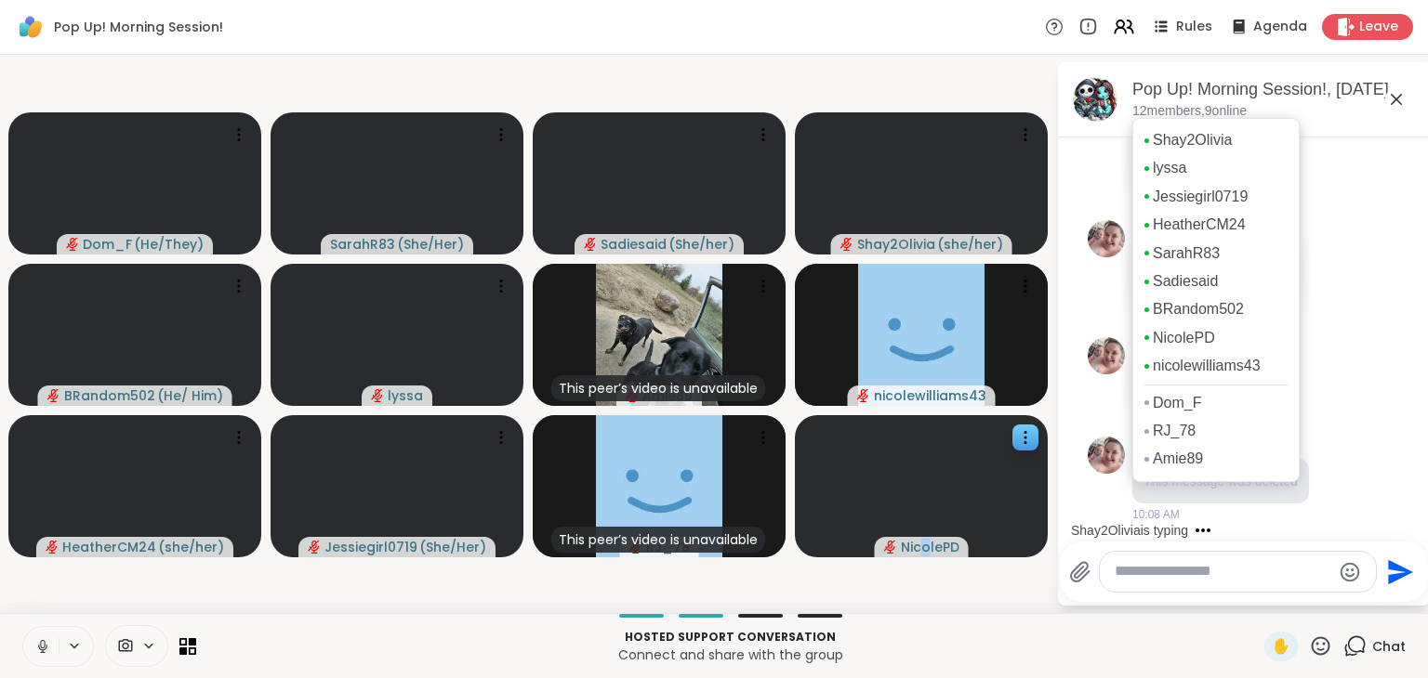
drag, startPoint x: 1145, startPoint y: 112, endPoint x: 926, endPoint y: 547, distance: 488.0
click at [926, 547] on span "NicolePD" at bounding box center [930, 547] width 59 height 19
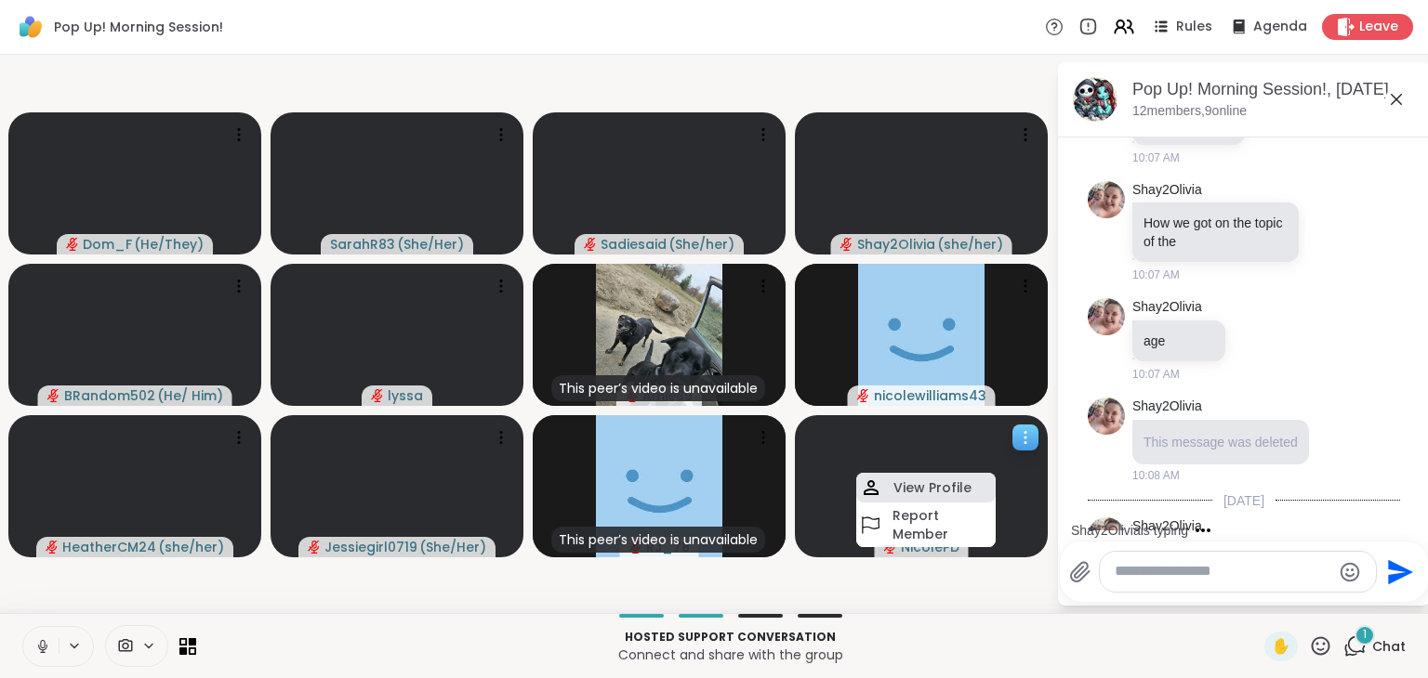
click at [918, 484] on h4 "View Profile" at bounding box center [932, 488] width 78 height 19
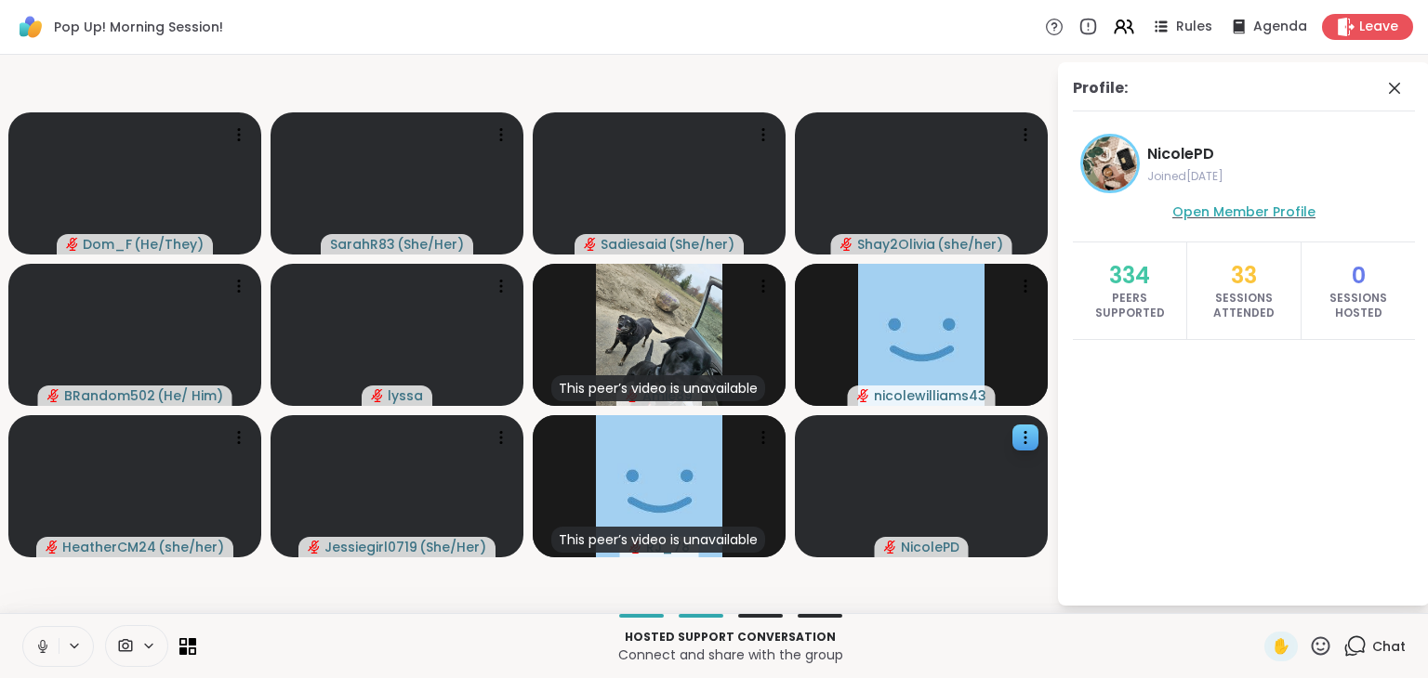
click at [1226, 220] on span "Open Member Profile" at bounding box center [1243, 212] width 143 height 19
click at [1348, 629] on icon at bounding box center [1354, 646] width 23 height 23
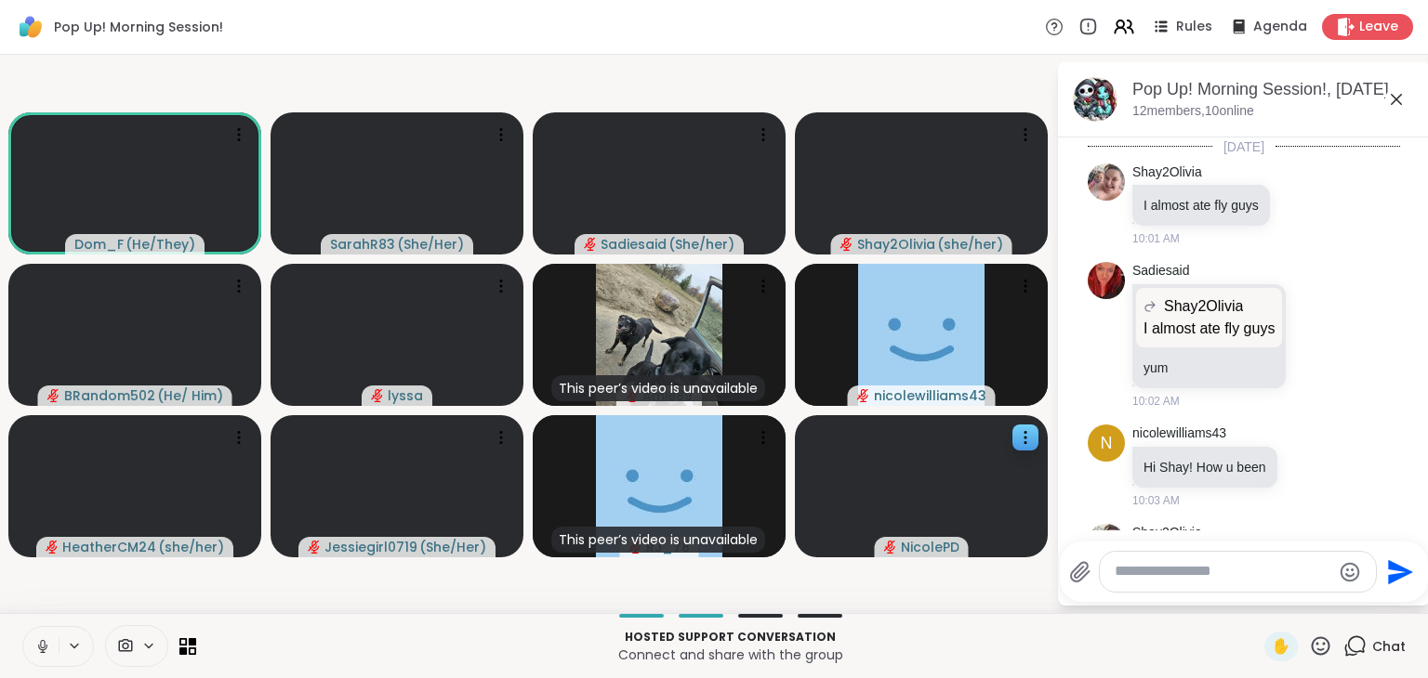
scroll to position [1298, 0]
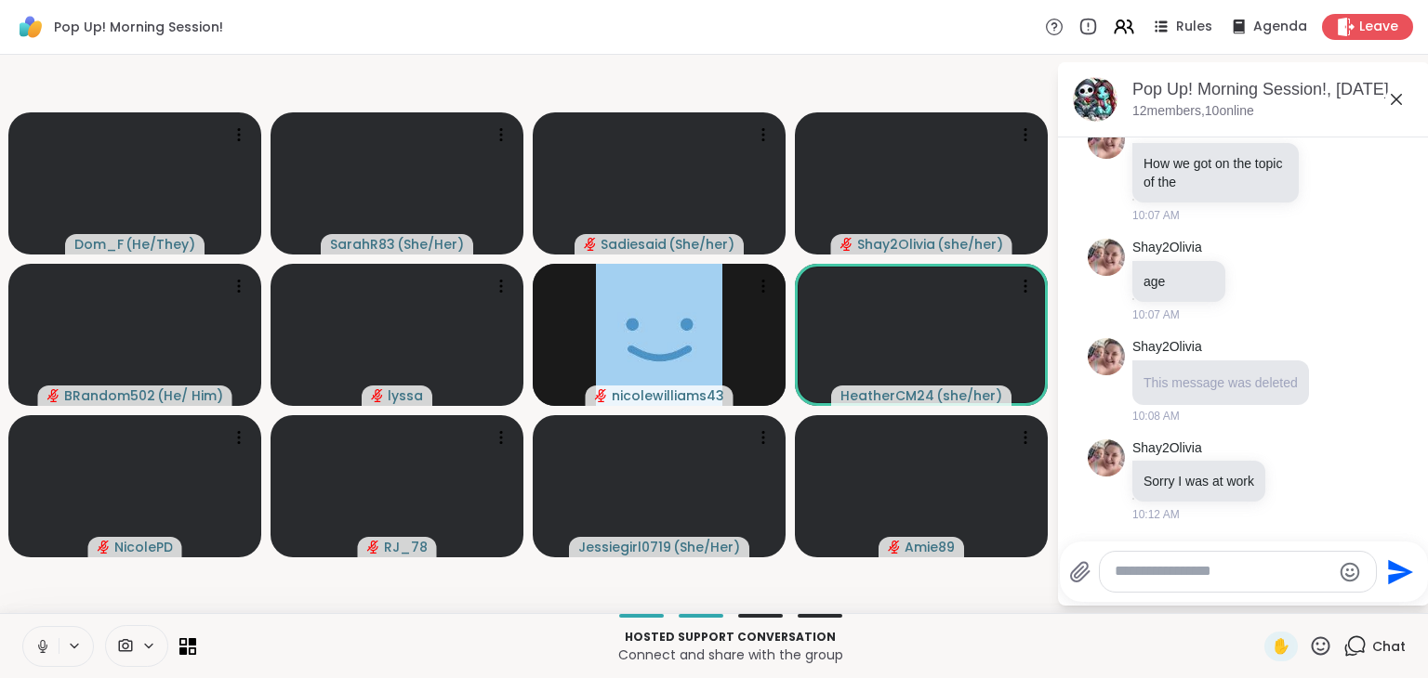
click at [1192, 578] on textarea "Type your message" at bounding box center [1222, 572] width 217 height 20
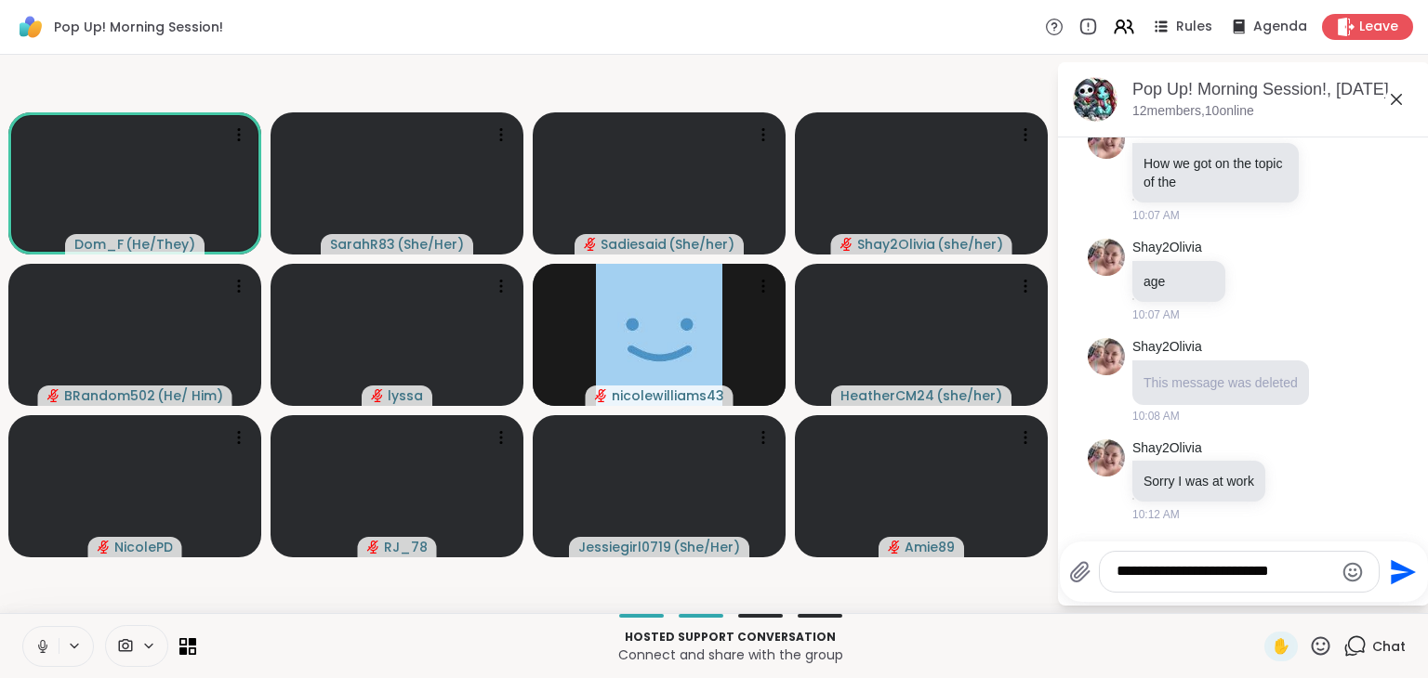
type textarea "**********"
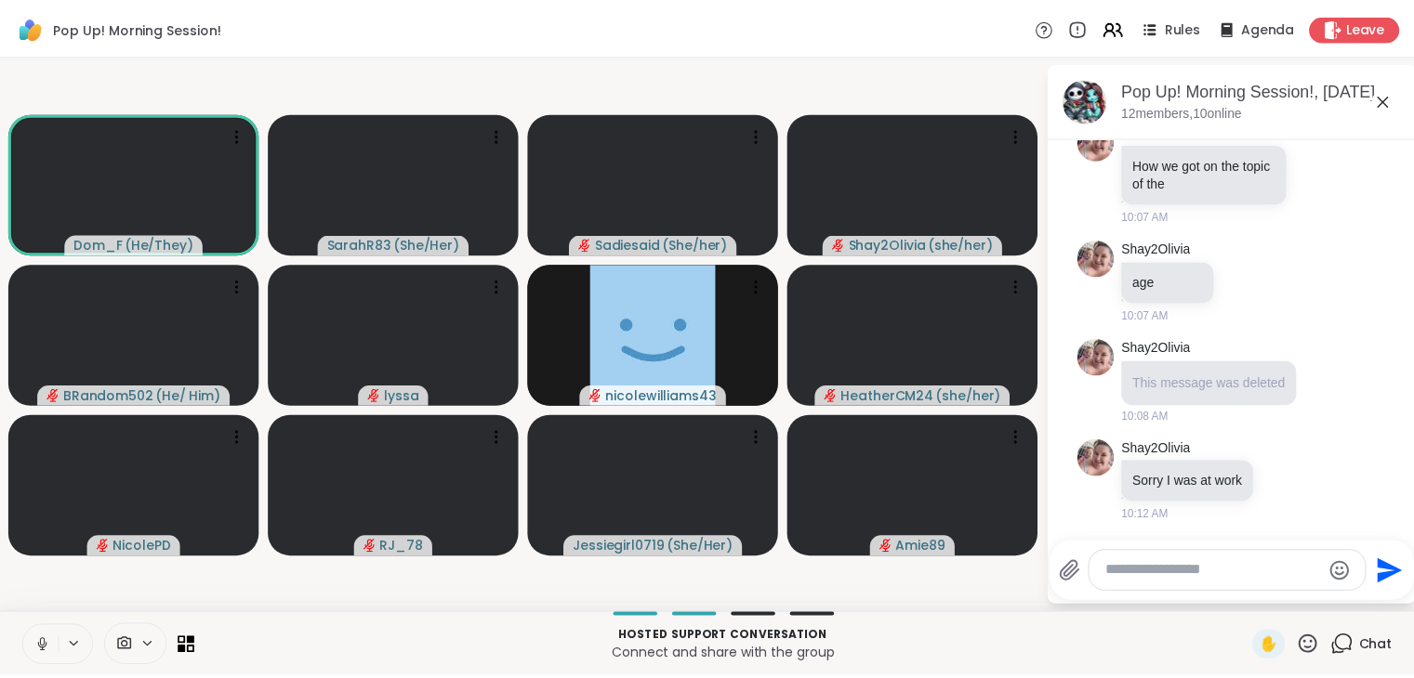
scroll to position [1415, 0]
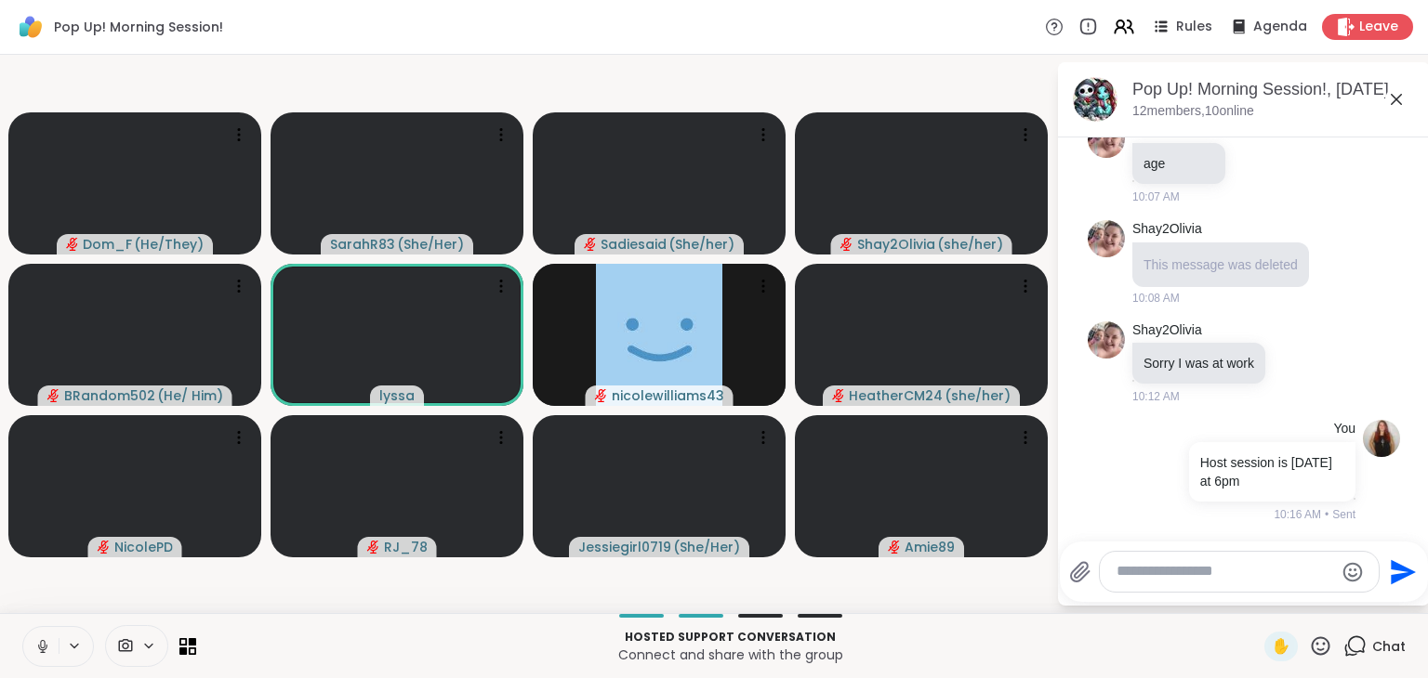
click at [44, 629] on icon at bounding box center [42, 647] width 17 height 17
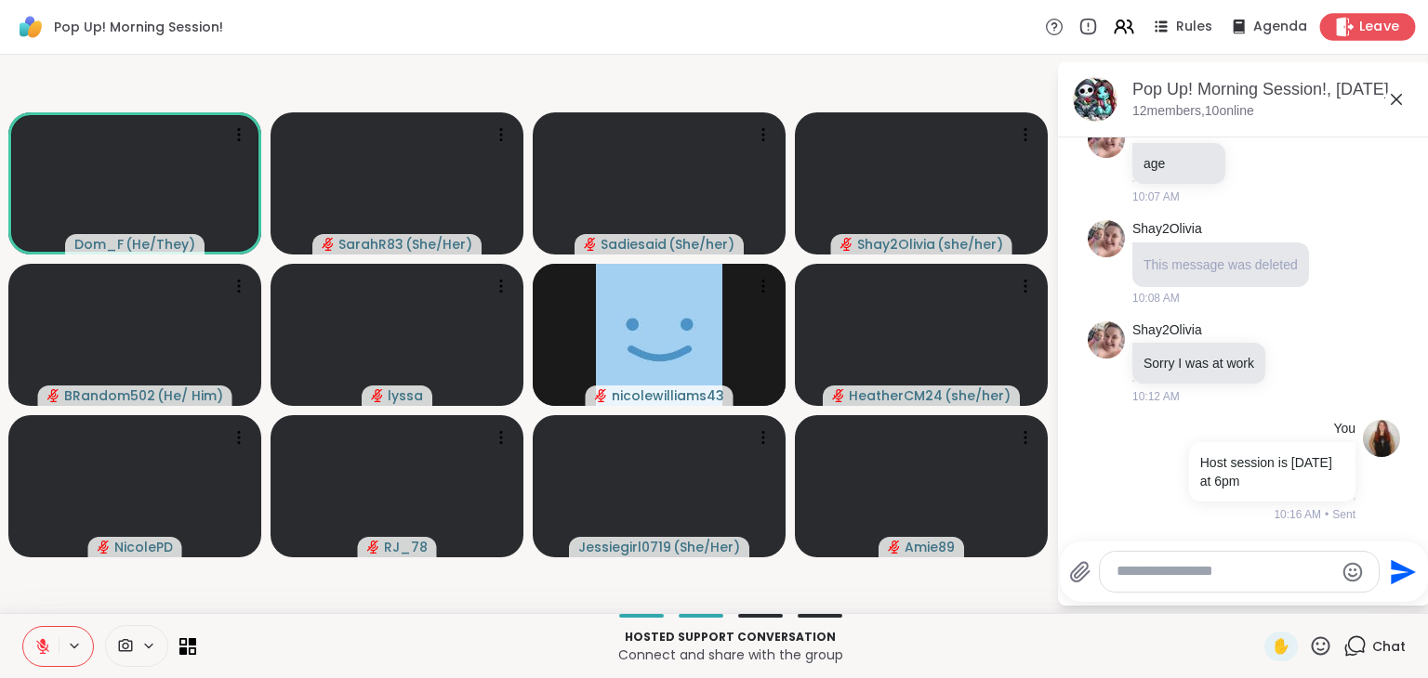
click at [1336, 30] on icon at bounding box center [1345, 27] width 18 height 20
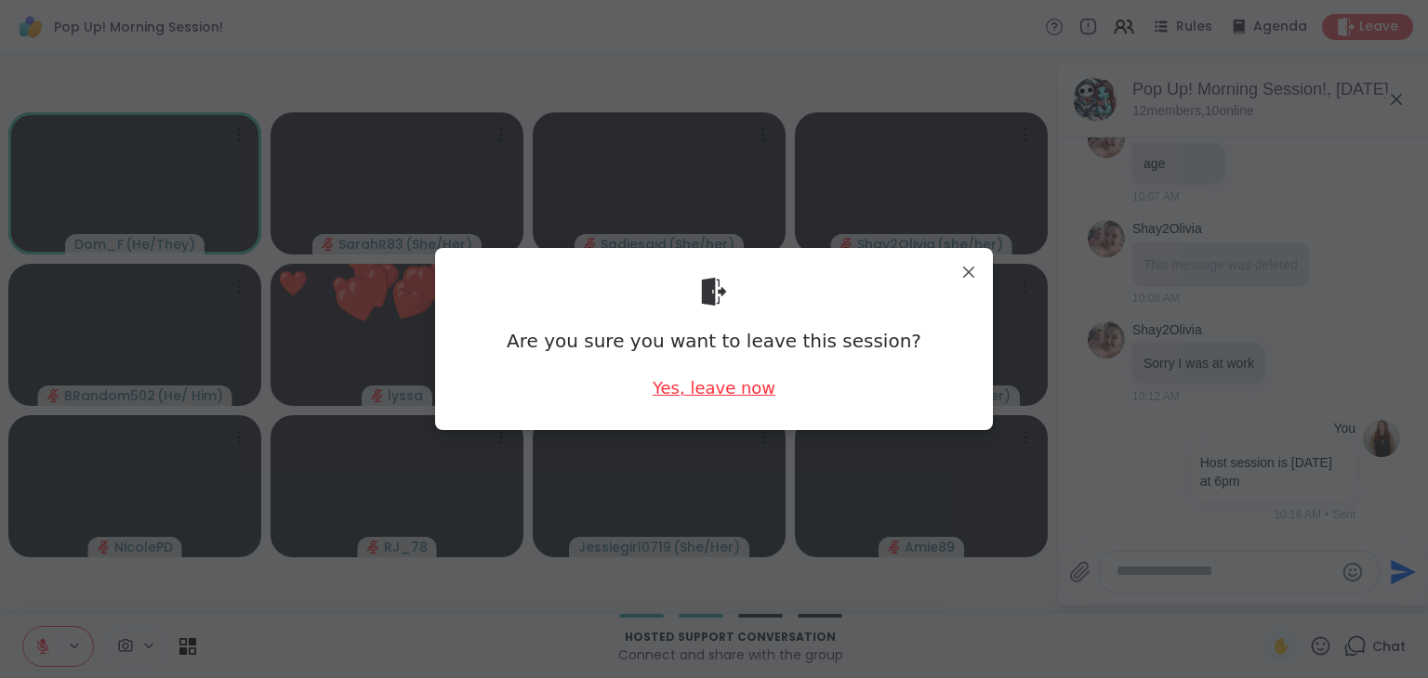
click at [661, 399] on div "Yes, leave now" at bounding box center [713, 387] width 123 height 23
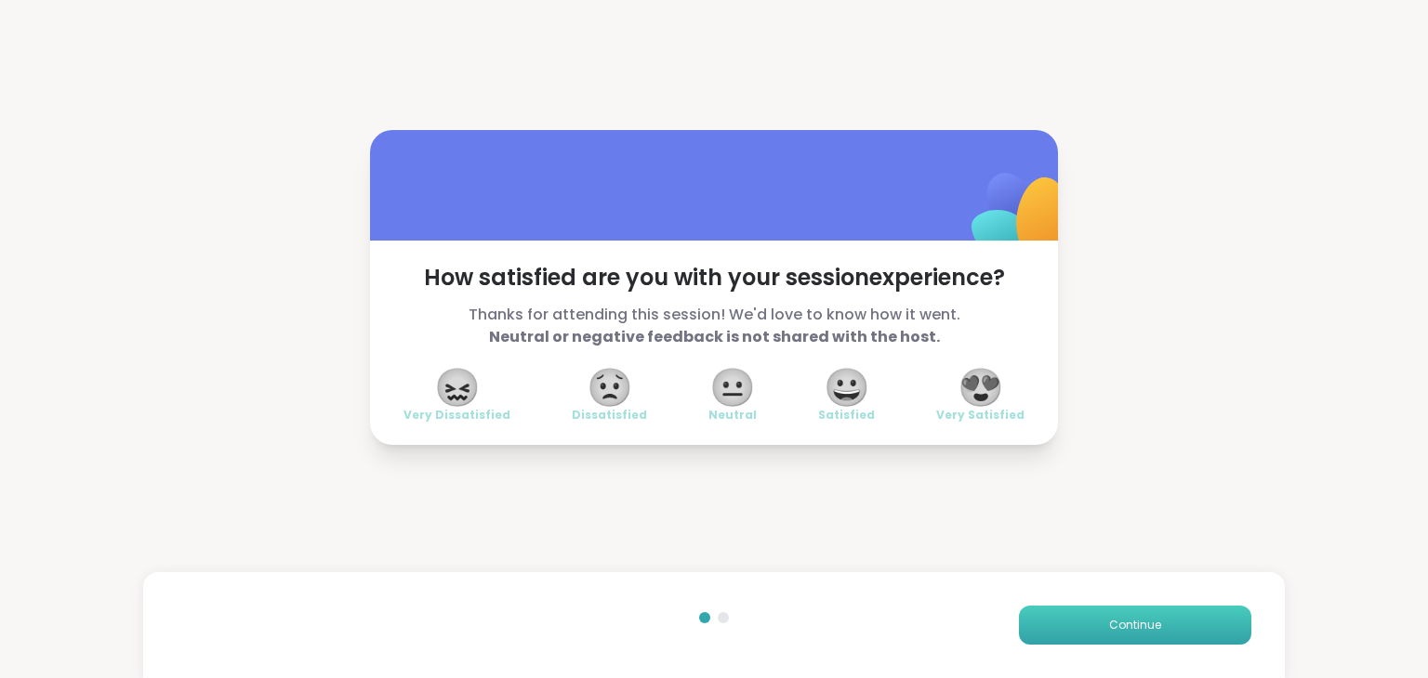
click at [1060, 629] on button "Continue" at bounding box center [1135, 625] width 232 height 39
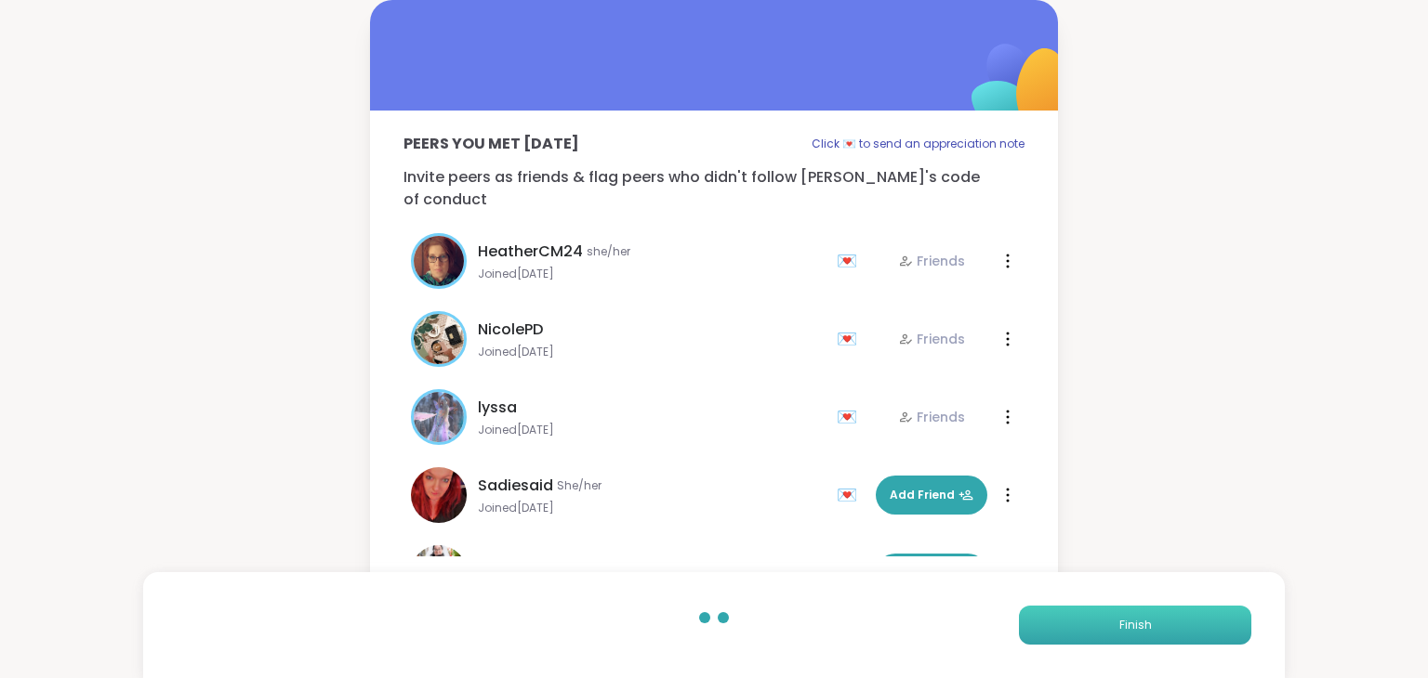
drag, startPoint x: 1060, startPoint y: 630, endPoint x: 1026, endPoint y: 628, distance: 33.5
click at [1026, 628] on button "Finish" at bounding box center [1135, 625] width 232 height 39
